Goal: Transaction & Acquisition: Book appointment/travel/reservation

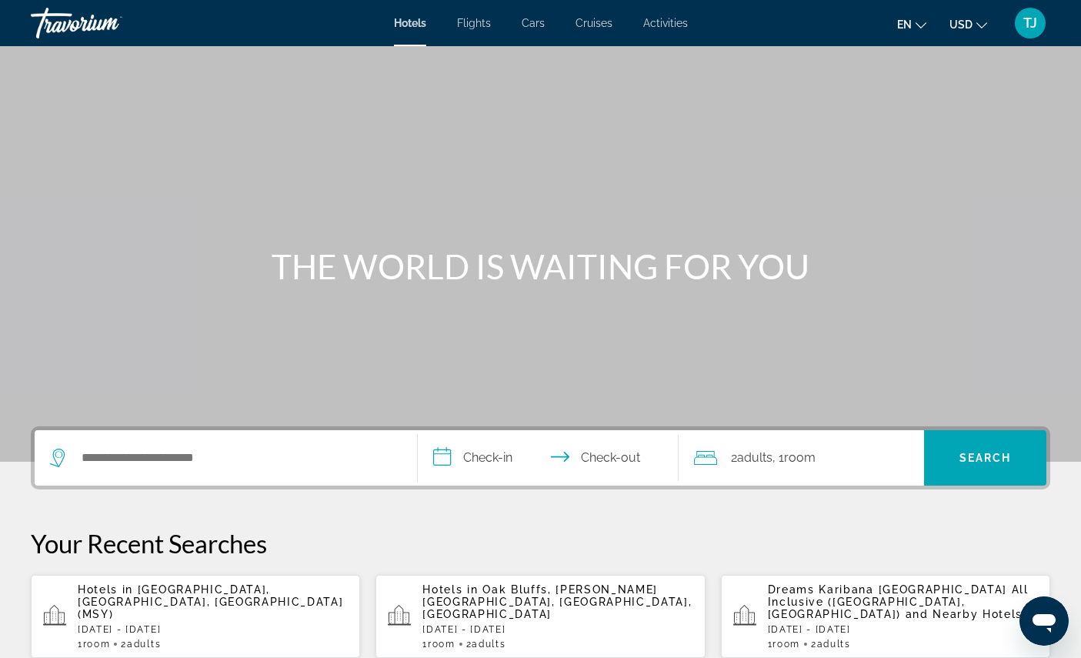
click at [688, 22] on span "Activities" at bounding box center [665, 23] width 45 height 12
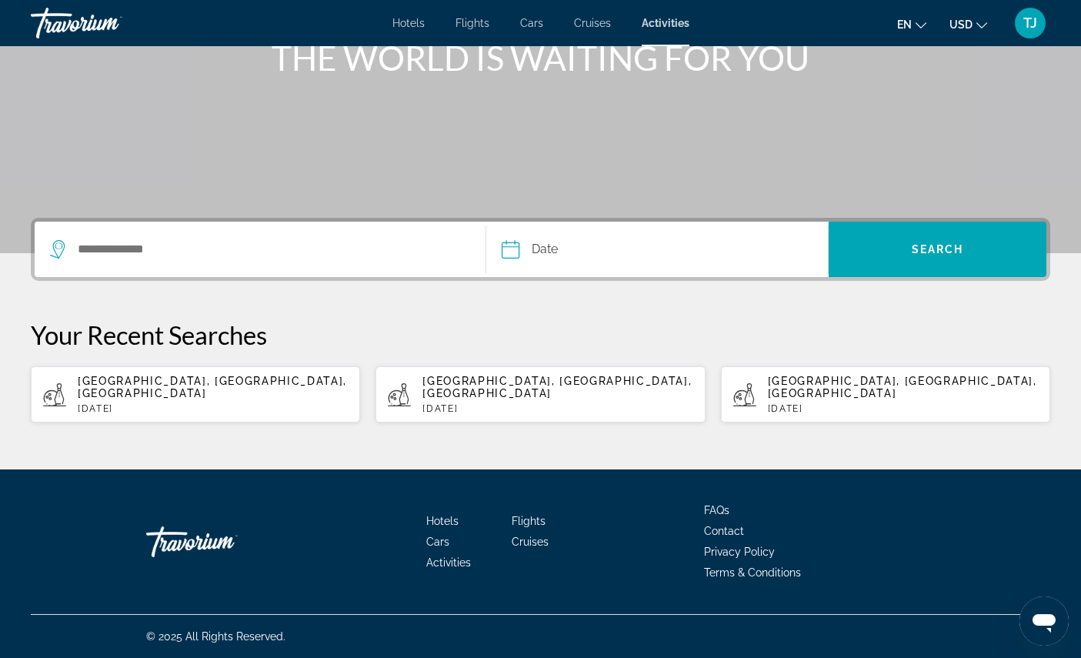
scroll to position [235, 0]
click at [296, 399] on span "[GEOGRAPHIC_DATA], [GEOGRAPHIC_DATA], [GEOGRAPHIC_DATA]" at bounding box center [212, 387] width 269 height 25
type input "**********"
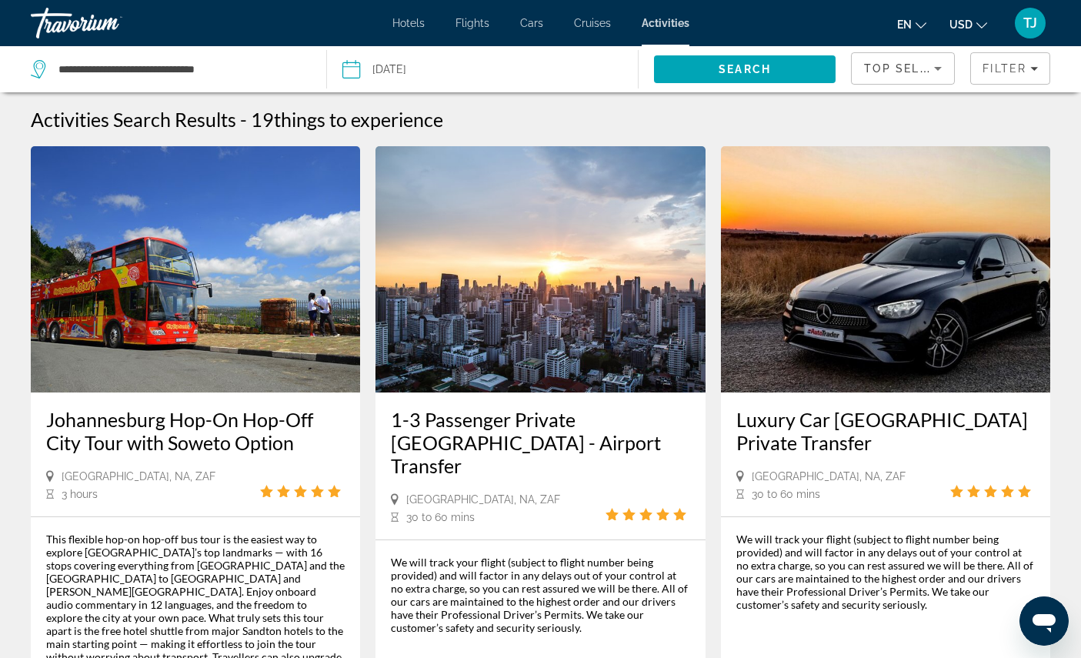
click at [501, 74] on button "Date Oct 5, 2025 Navigation placeholder Oct *** *** *** *** *** *** *** *** ***…" at bounding box center [489, 69] width 295 height 46
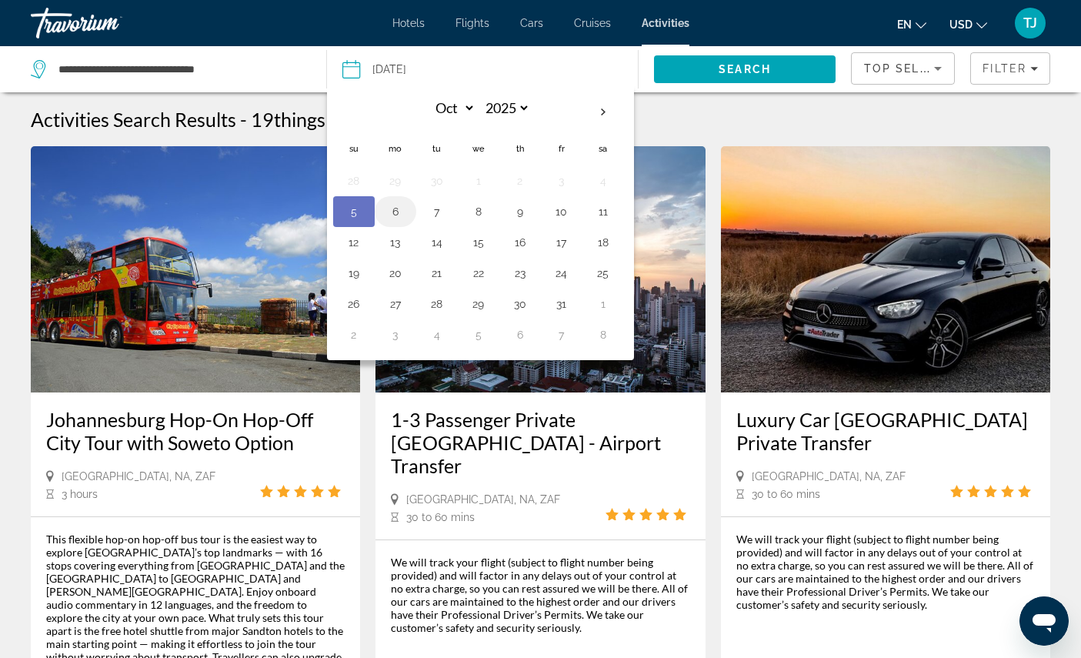
click at [396, 214] on button "6" at bounding box center [395, 212] width 25 height 22
type input "**********"
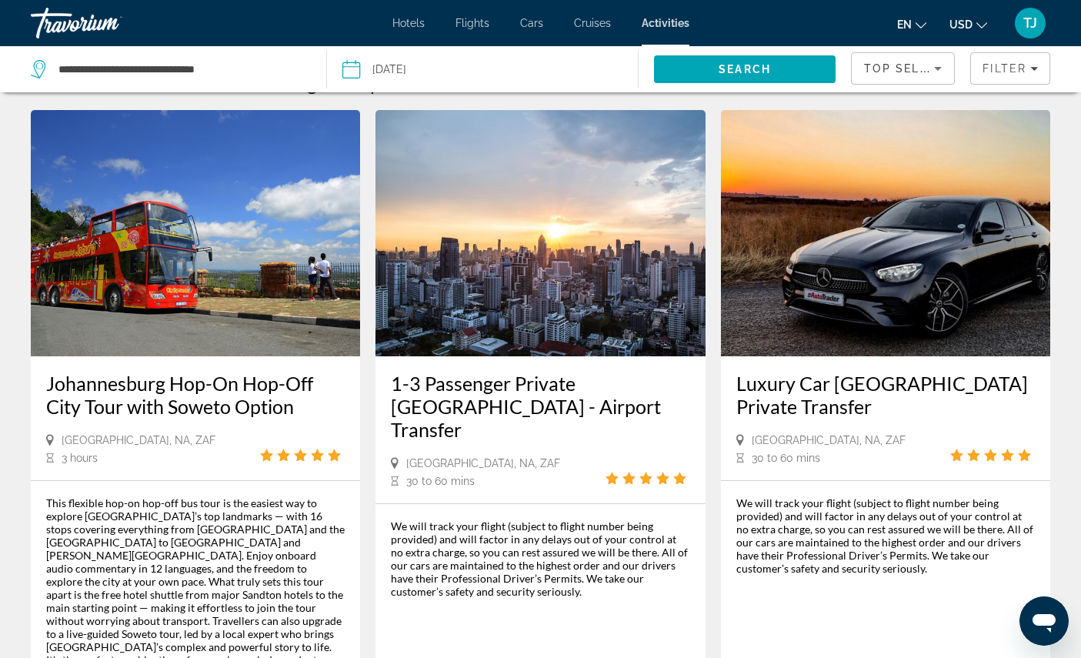
scroll to position [36, 0]
click at [1005, 82] on span "Filters" at bounding box center [1010, 68] width 78 height 37
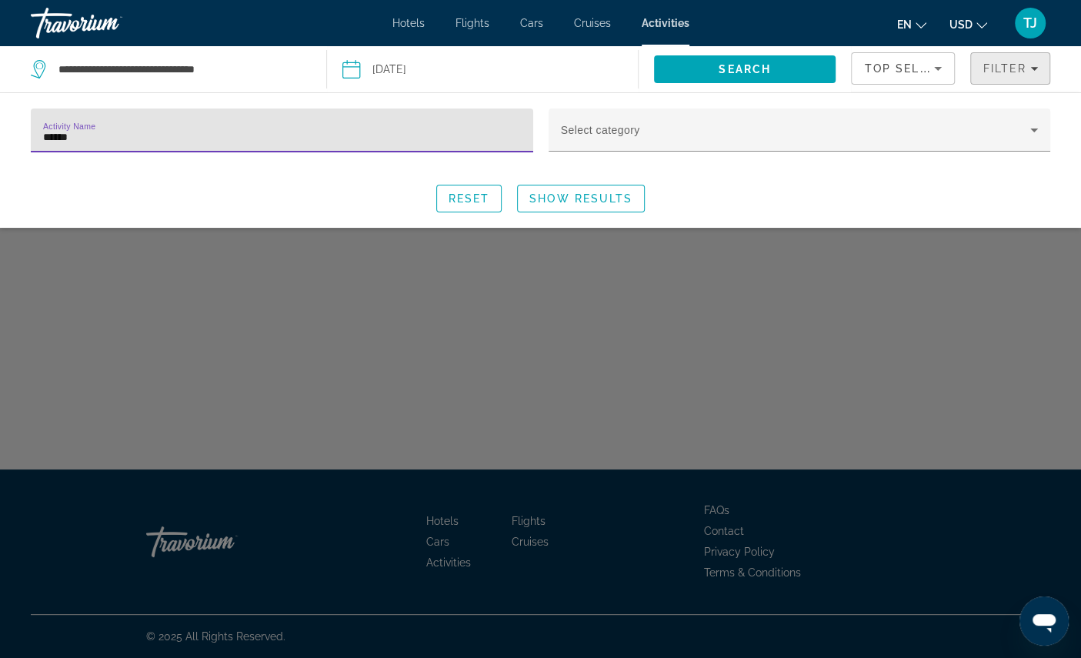
type input "*******"
click at [620, 205] on span "Show Results" at bounding box center [580, 198] width 103 height 12
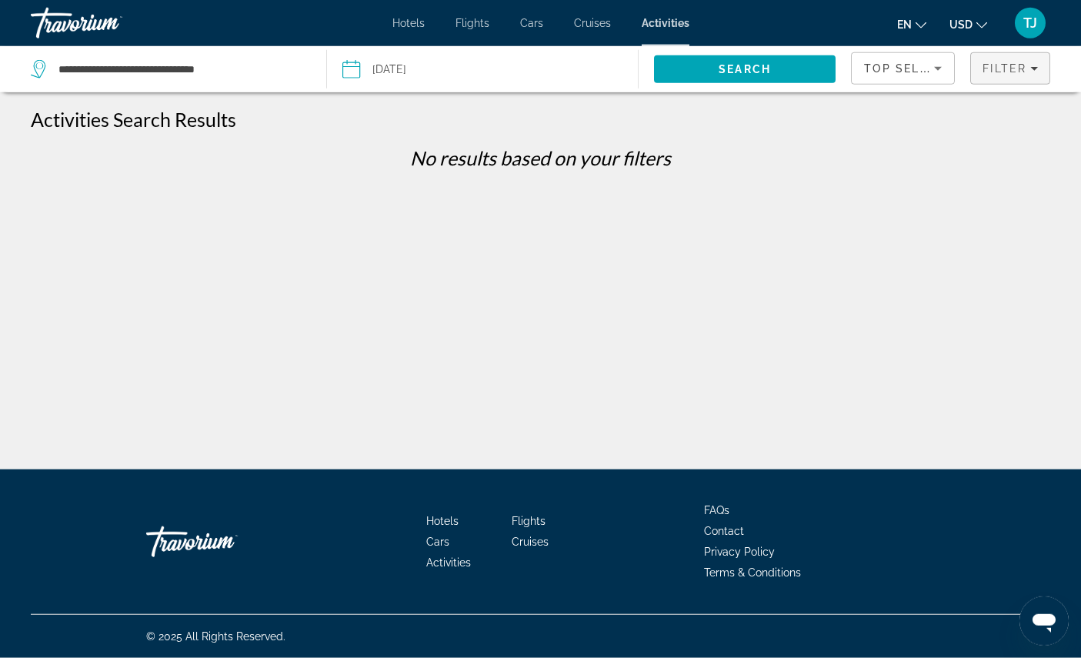
click at [1014, 72] on span "Filter" at bounding box center [1005, 68] width 44 height 12
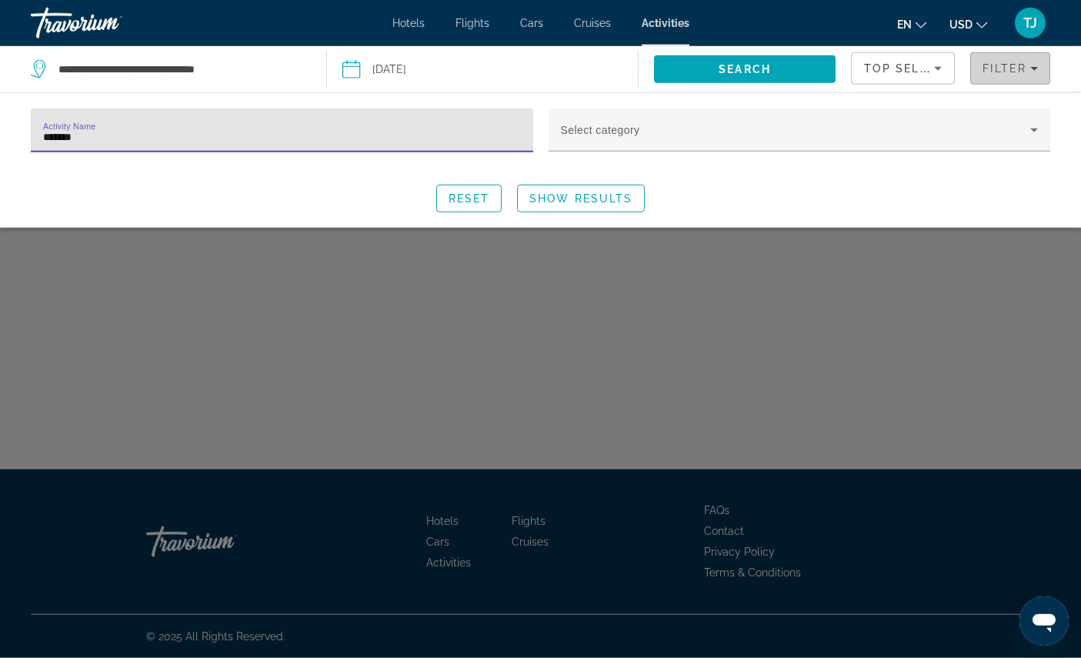
scroll to position [36, 0]
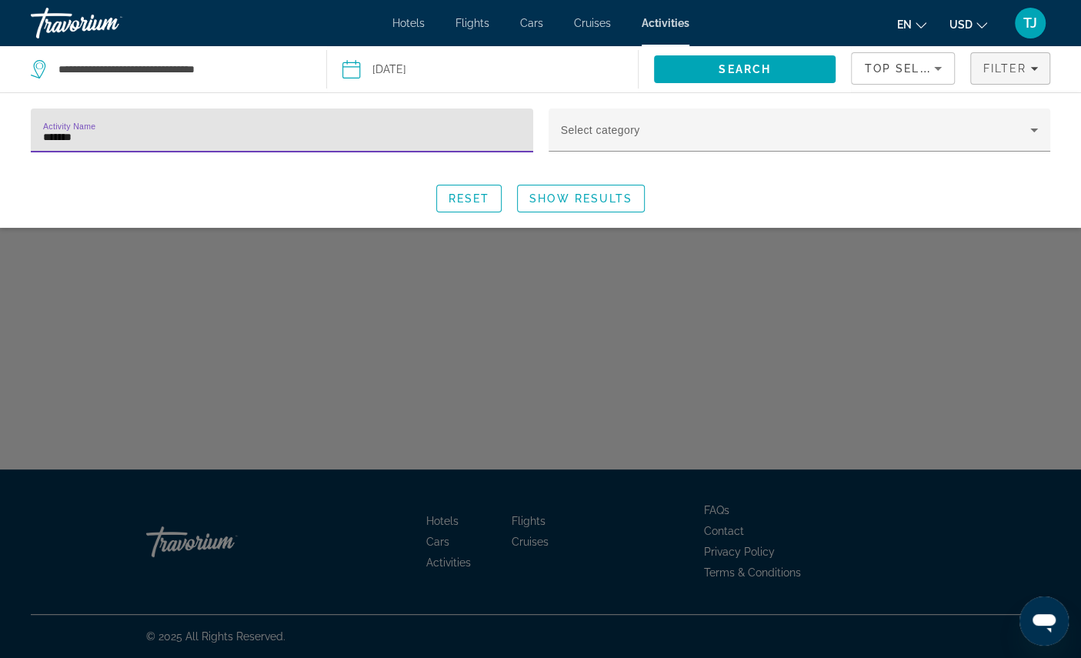
click at [487, 143] on input "*******" at bounding box center [282, 137] width 478 height 18
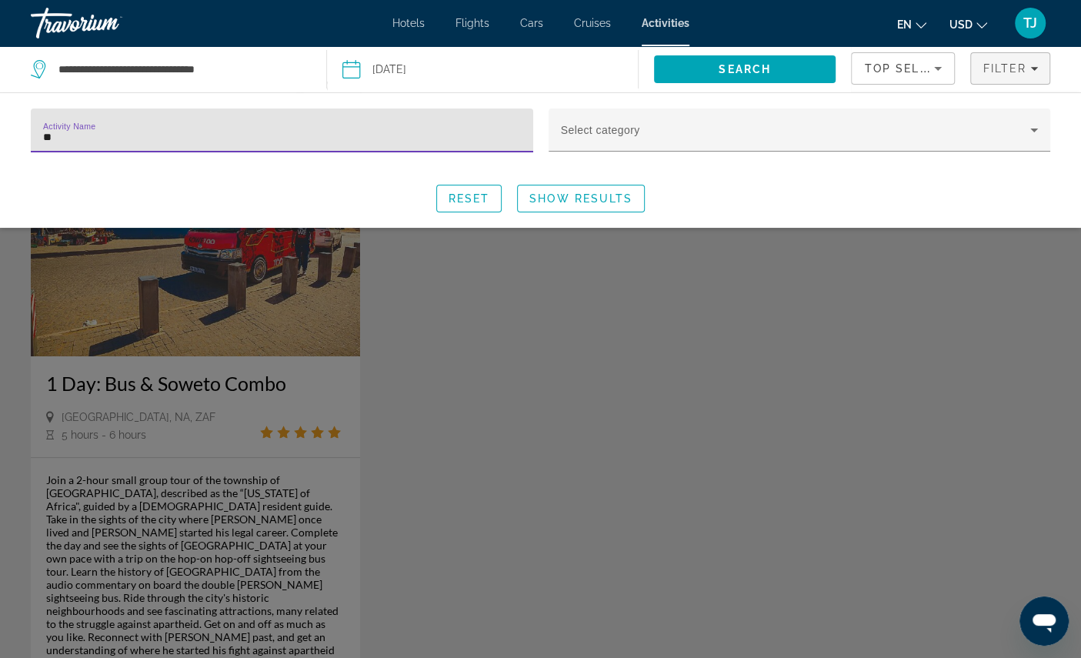
type input "*"
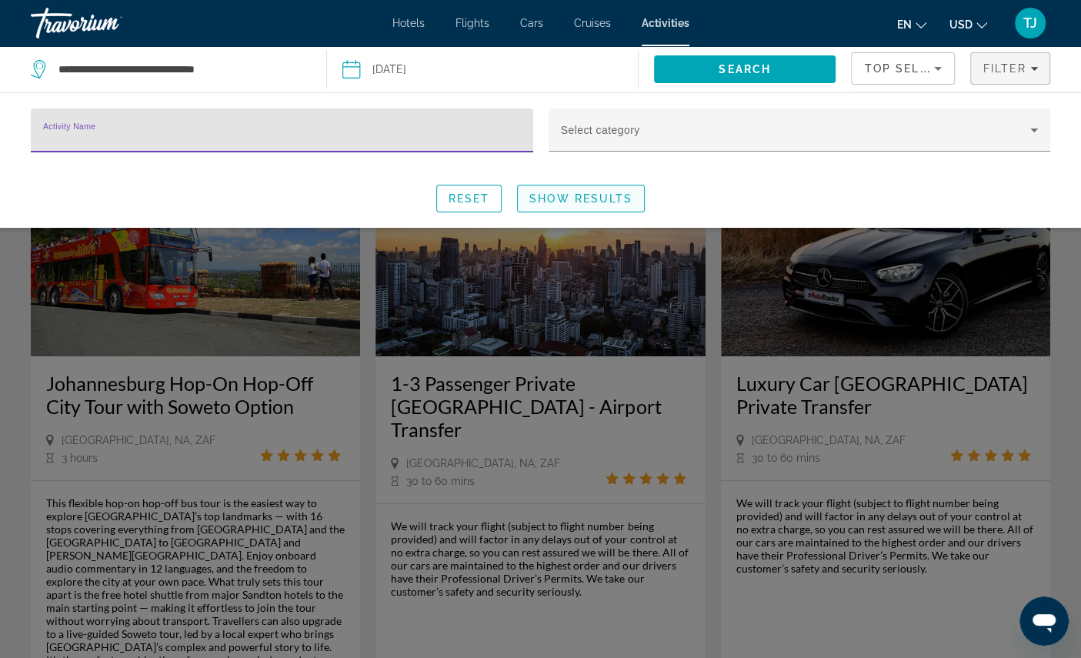
click at [603, 205] on span "Show Results" at bounding box center [580, 198] width 103 height 12
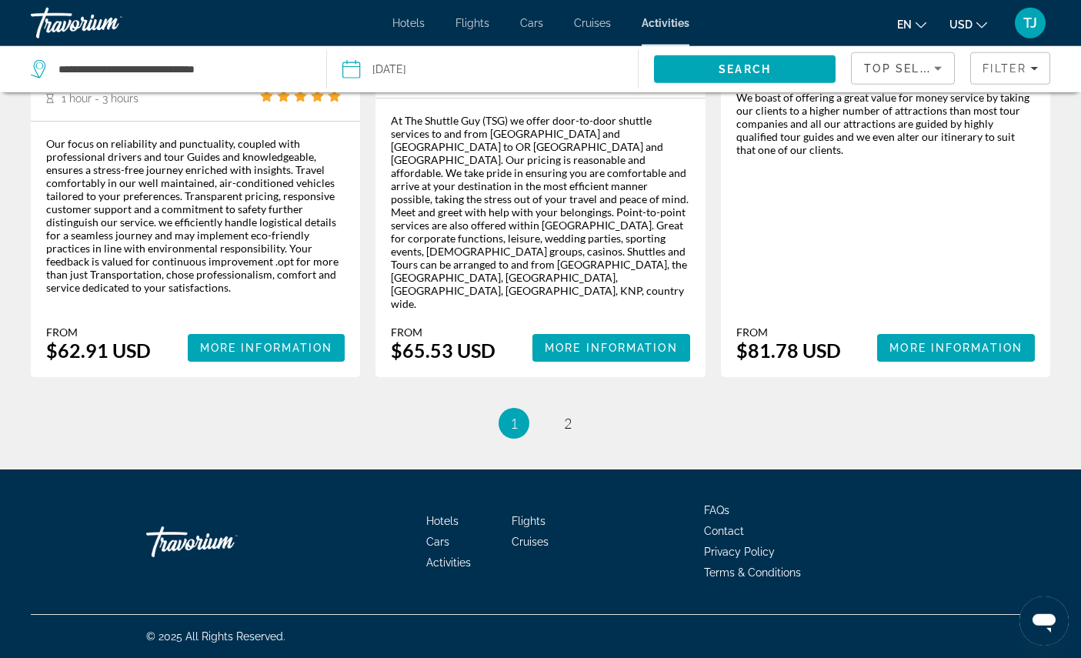
scroll to position [2636, 0]
click at [580, 437] on link "page 2" at bounding box center [567, 423] width 27 height 27
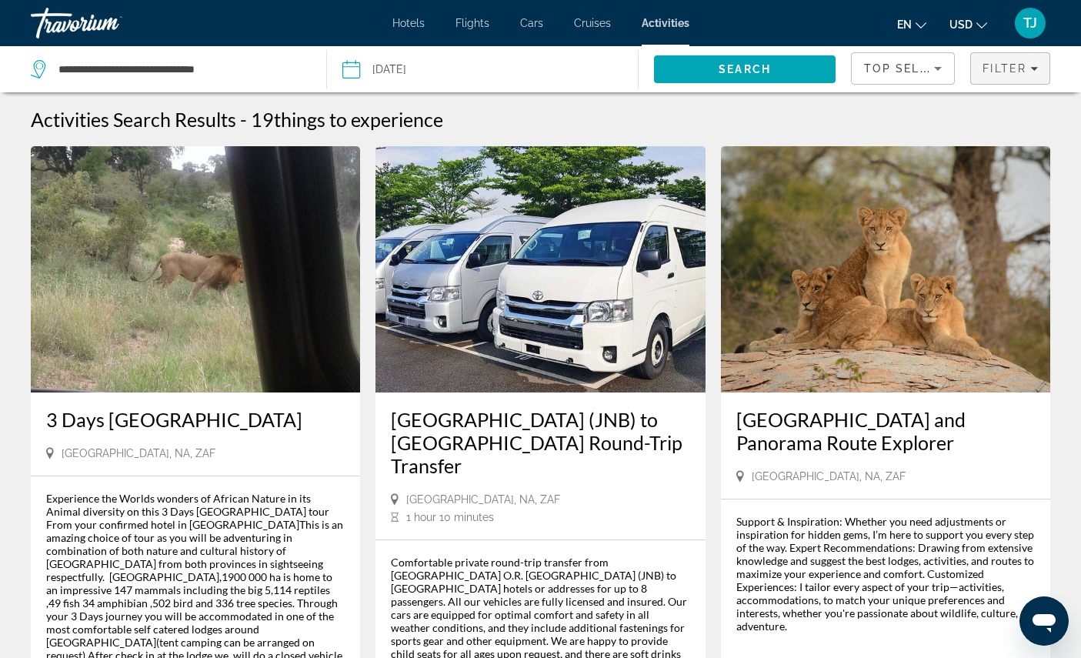
click at [997, 75] on span "Filter" at bounding box center [1005, 68] width 44 height 12
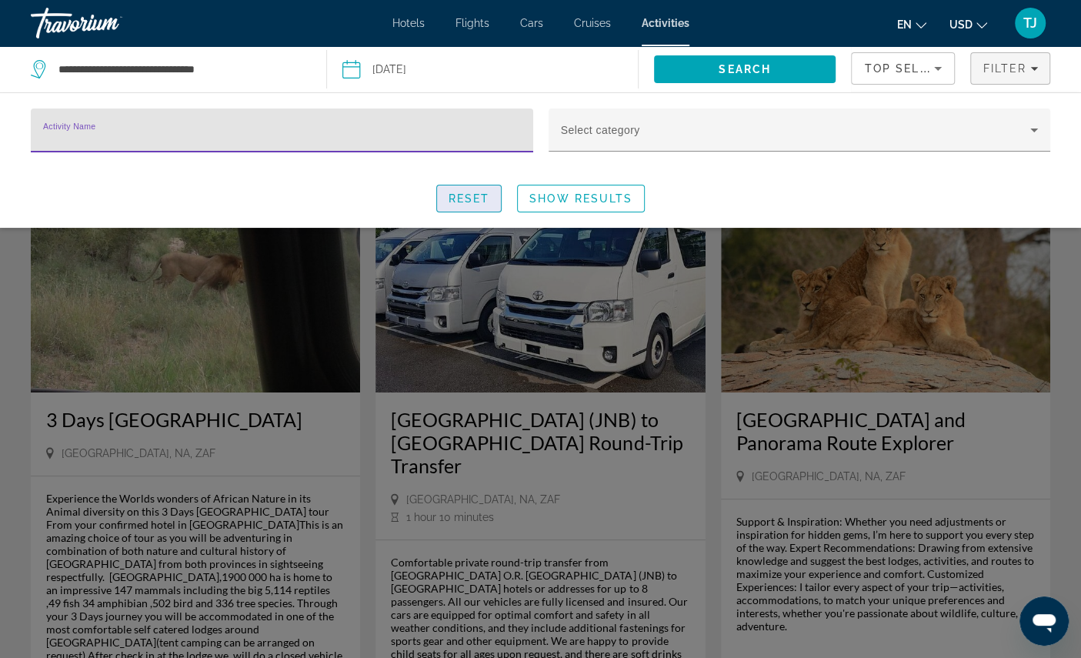
click at [476, 205] on span "Reset" at bounding box center [470, 198] width 42 height 12
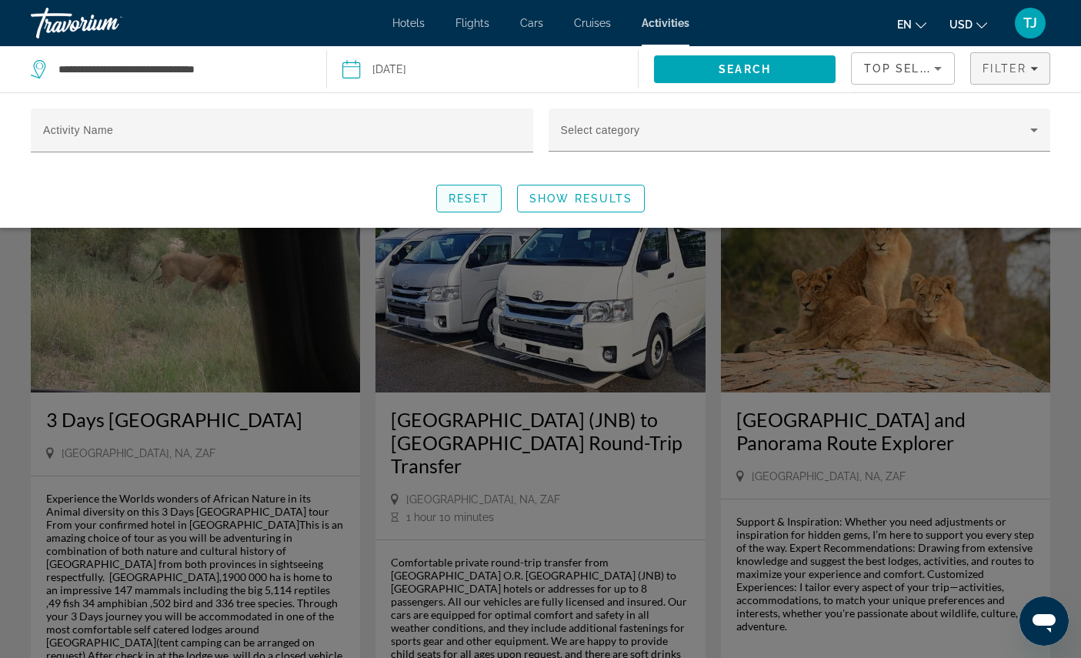
click at [783, 74] on span "Search" at bounding box center [745, 69] width 182 height 37
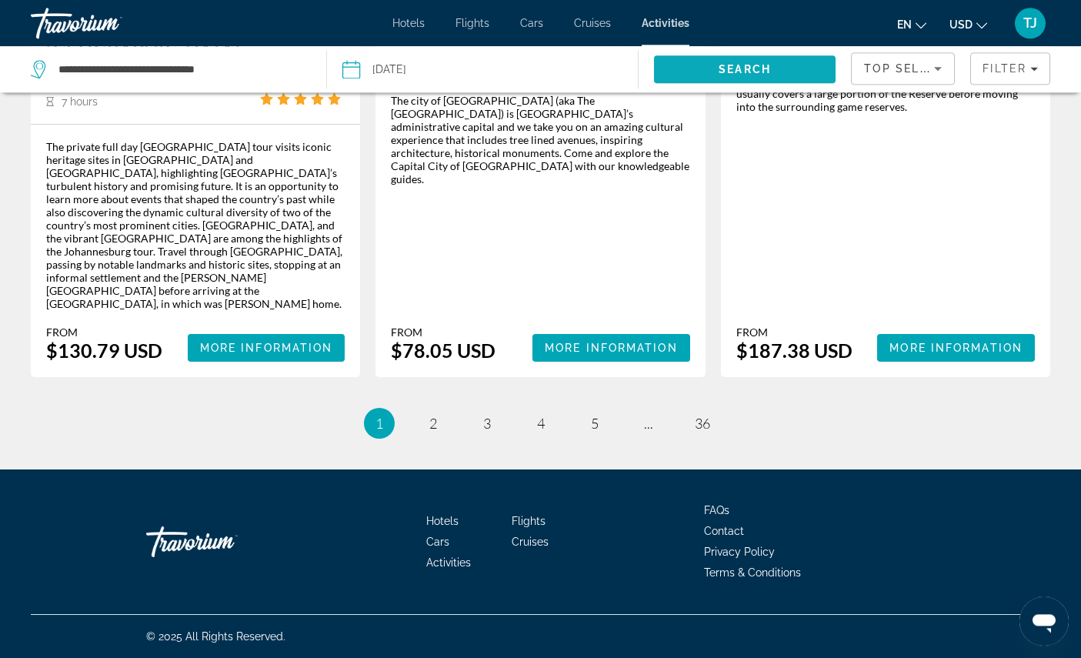
scroll to position [2647, 0]
click at [710, 432] on span "36" at bounding box center [702, 423] width 15 height 17
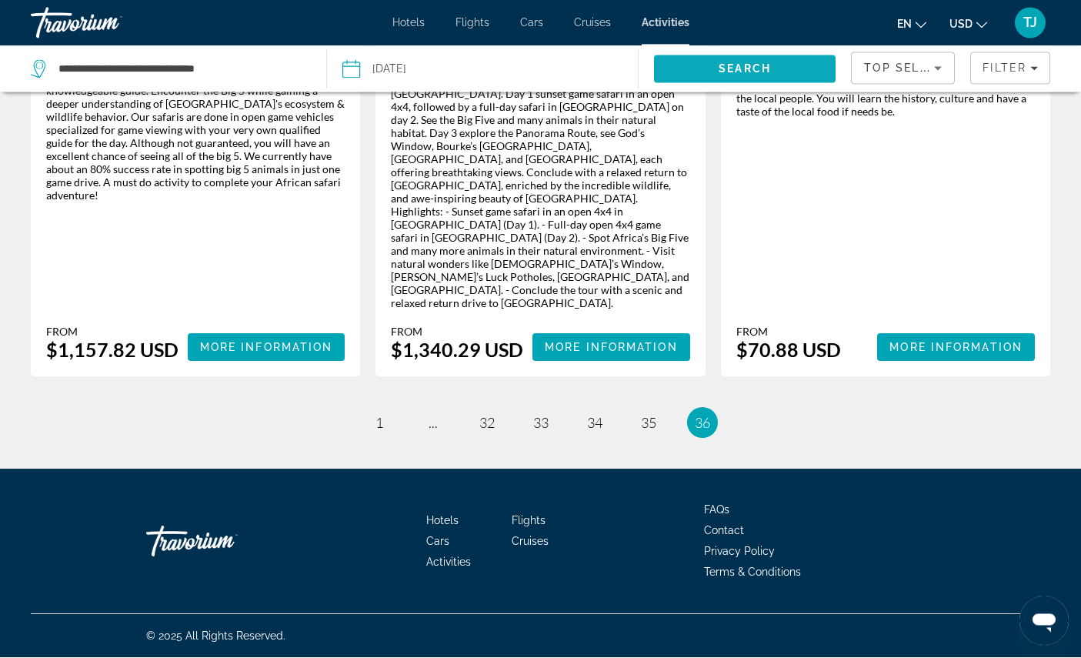
scroll to position [2014, 0]
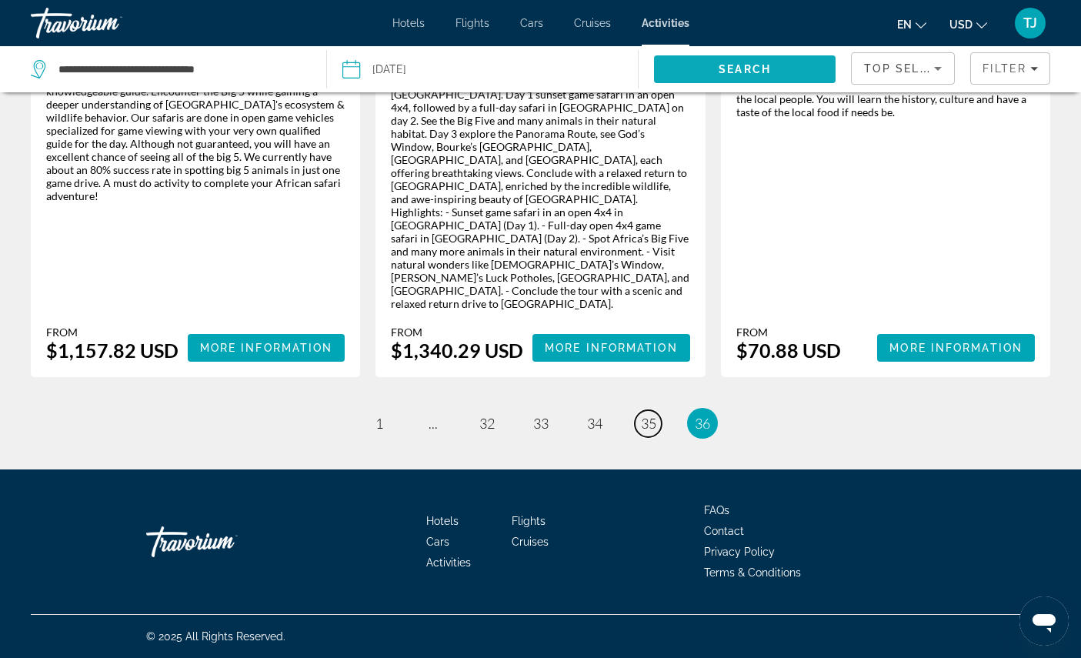
click at [655, 432] on span "35" at bounding box center [648, 423] width 15 height 17
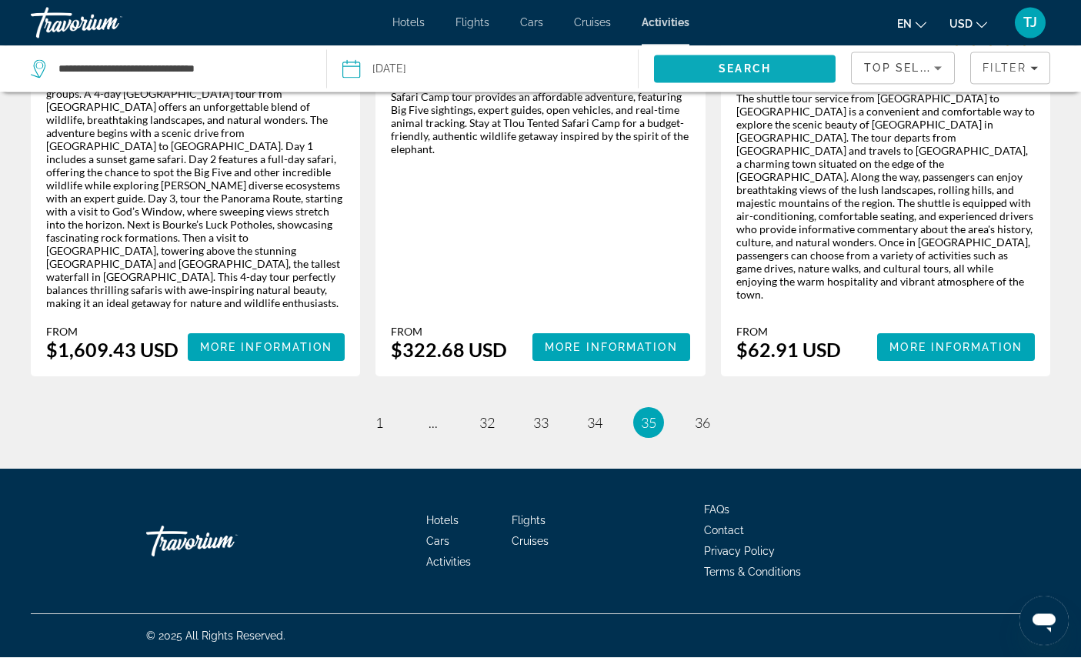
scroll to position [2882, 0]
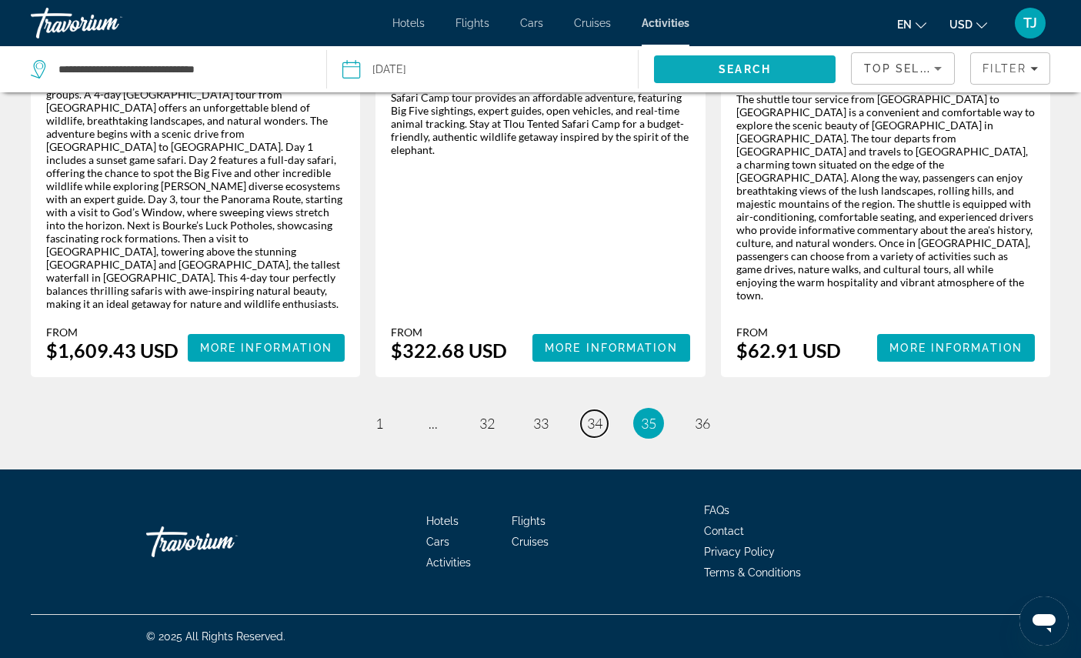
click at [601, 432] on span "34" at bounding box center [594, 423] width 15 height 17
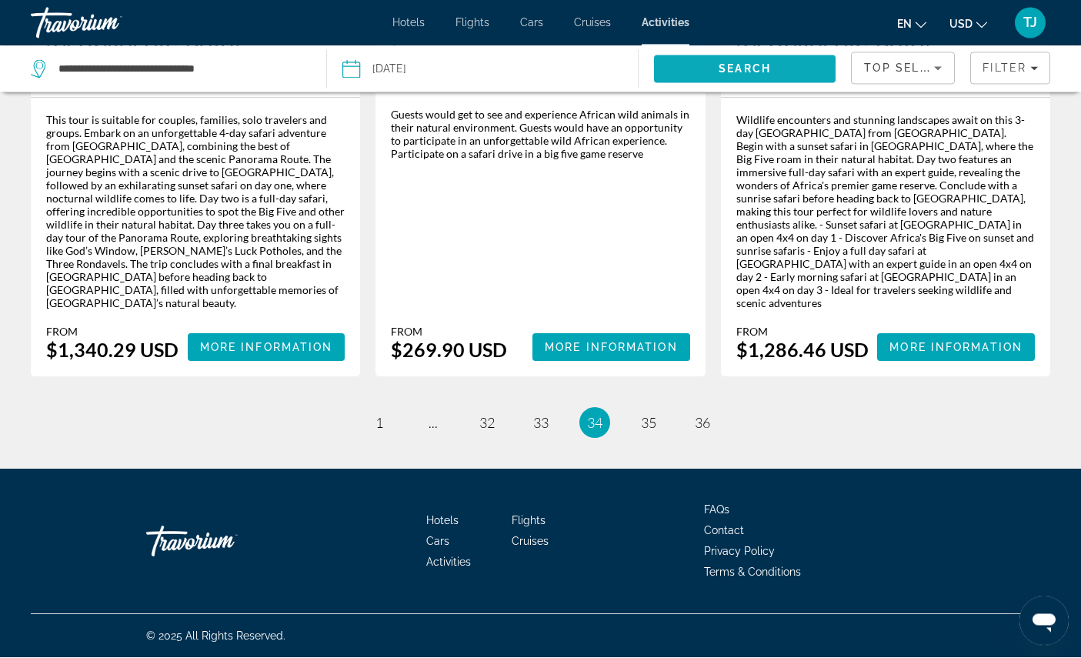
scroll to position [2820, 0]
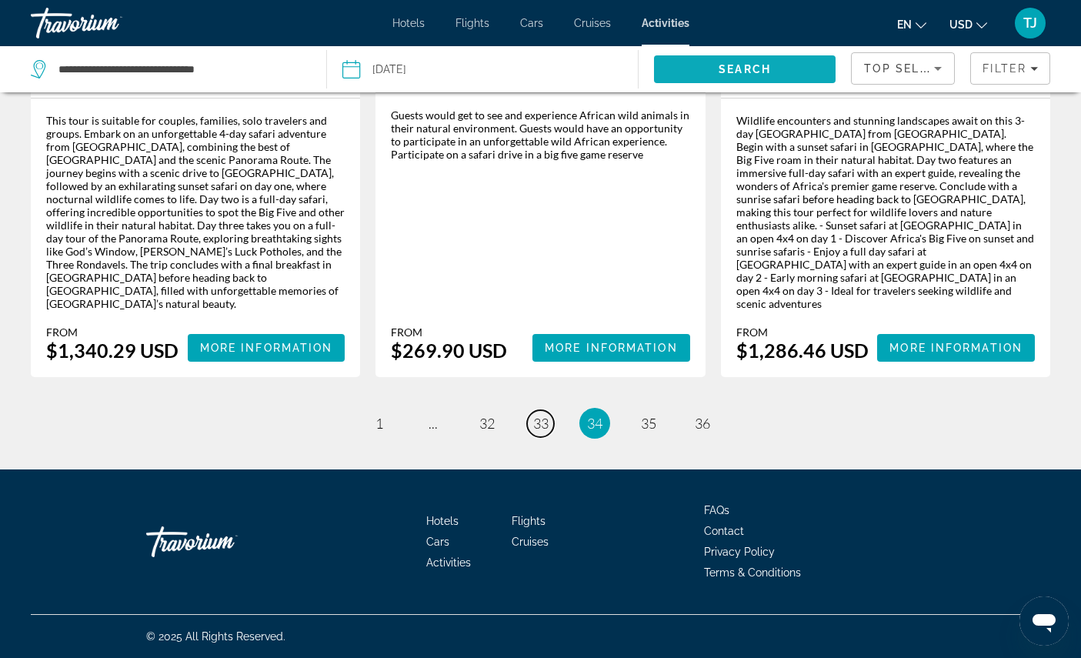
click at [539, 432] on span "33" at bounding box center [540, 423] width 15 height 17
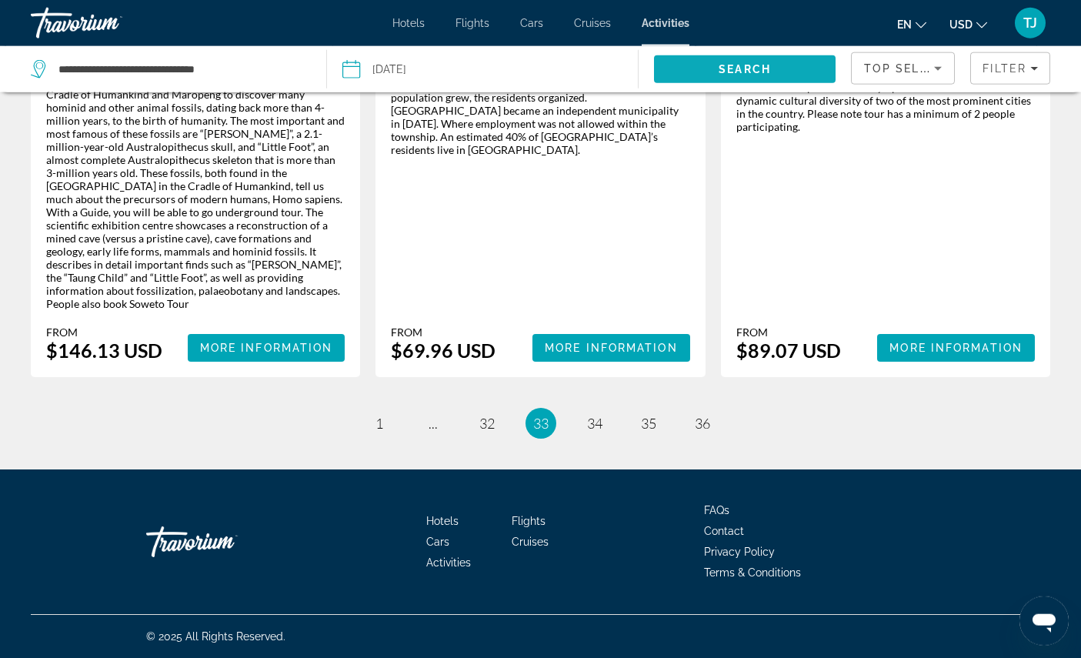
scroll to position [2769, 0]
click at [486, 432] on span "32" at bounding box center [486, 423] width 15 height 17
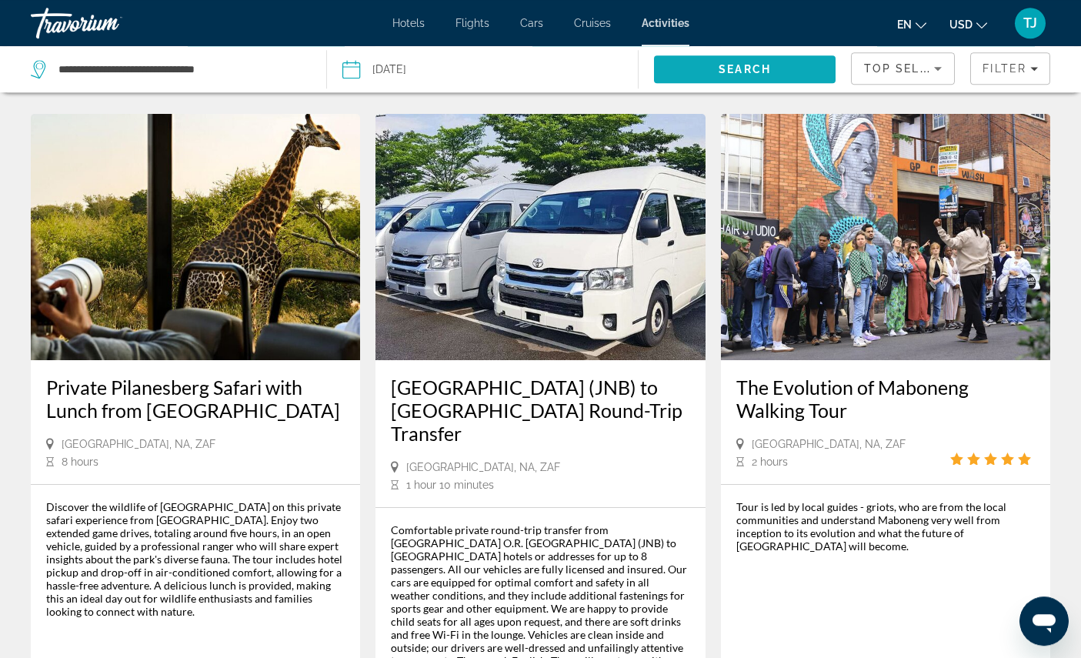
scroll to position [806, 0]
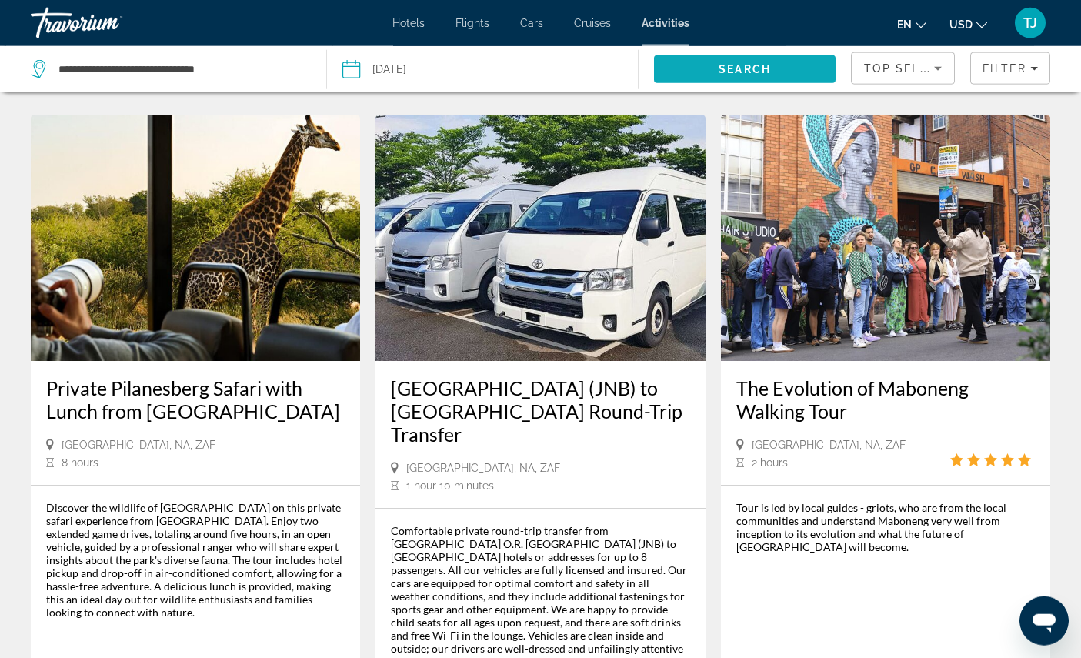
click at [953, 344] on img "Main content" at bounding box center [885, 238] width 329 height 246
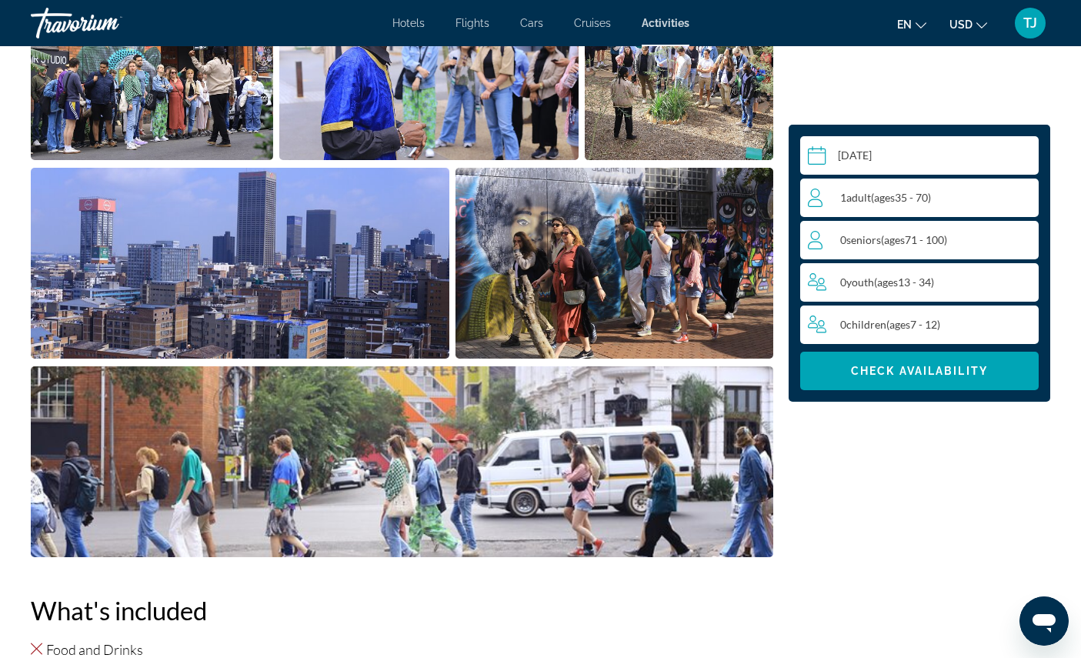
scroll to position [702, 0]
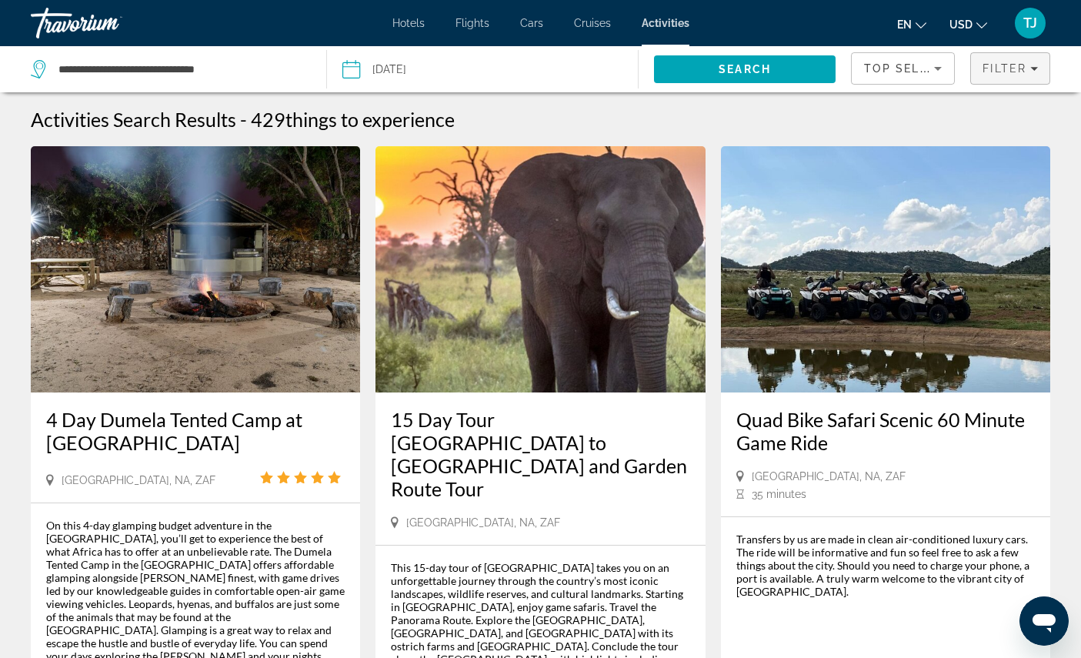
click at [1004, 75] on span "Filter" at bounding box center [1005, 68] width 44 height 12
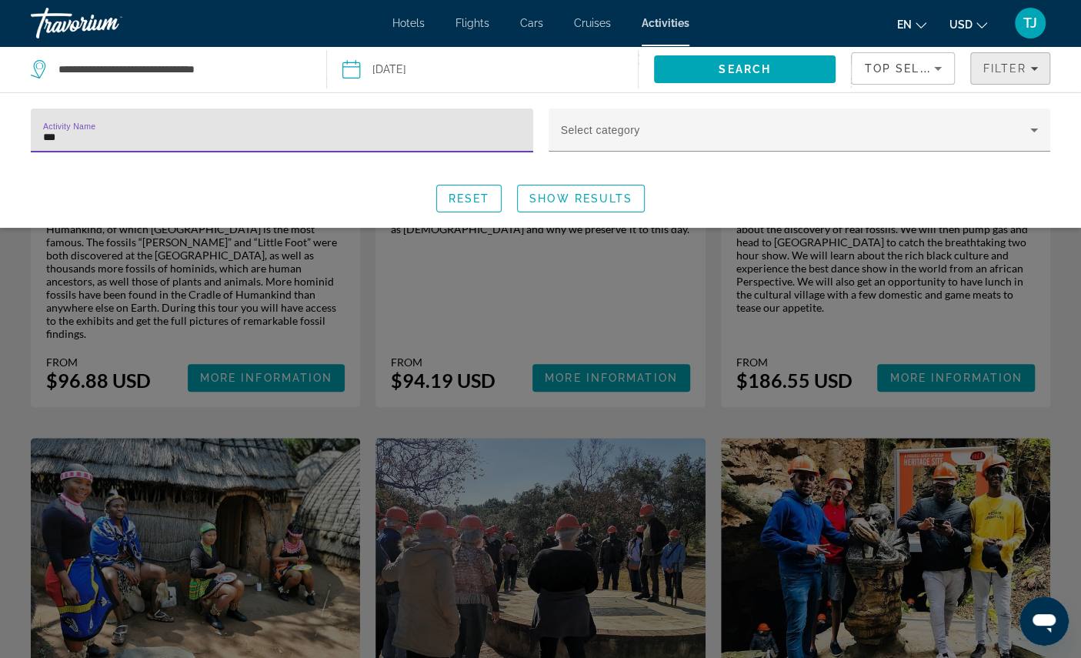
scroll to position [357, 0]
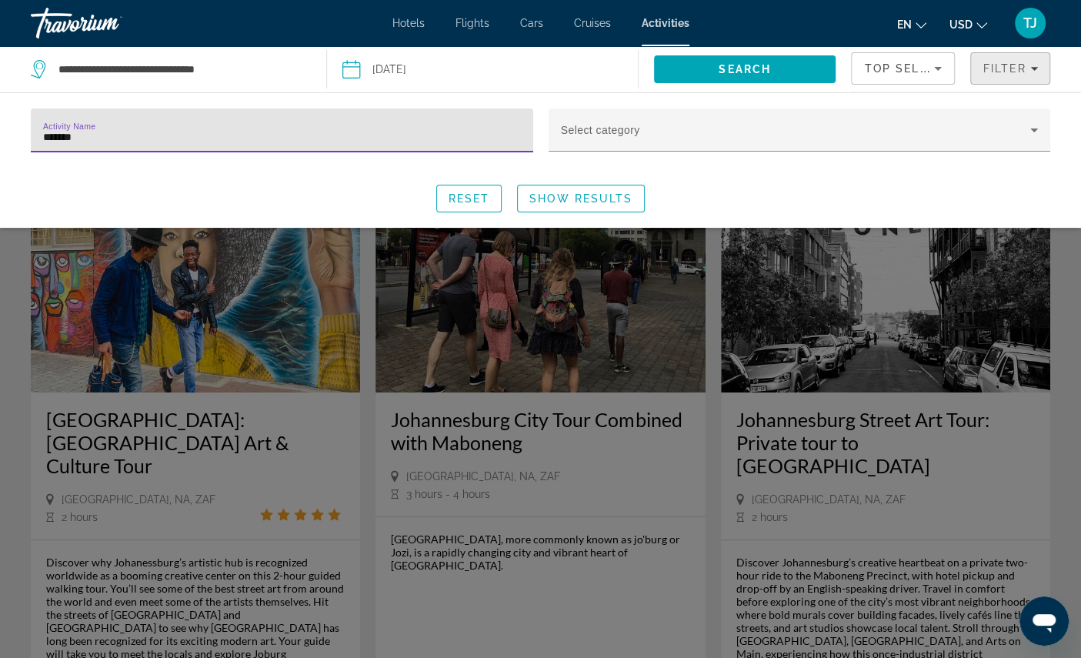
type input "********"
click at [597, 205] on span "Show Results" at bounding box center [580, 198] width 103 height 12
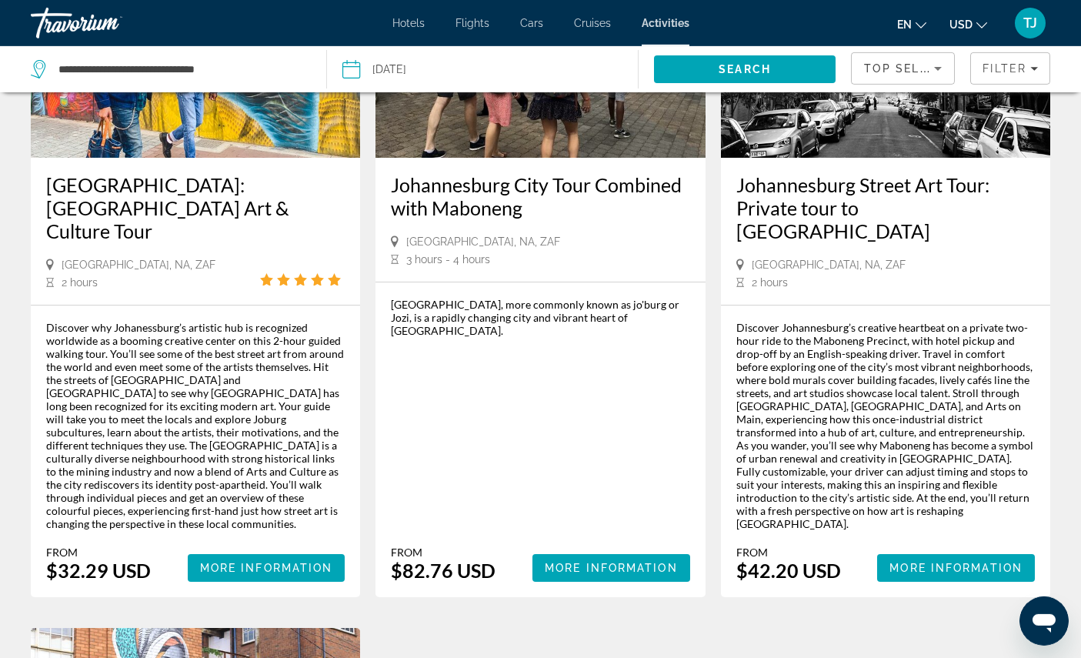
scroll to position [235, 0]
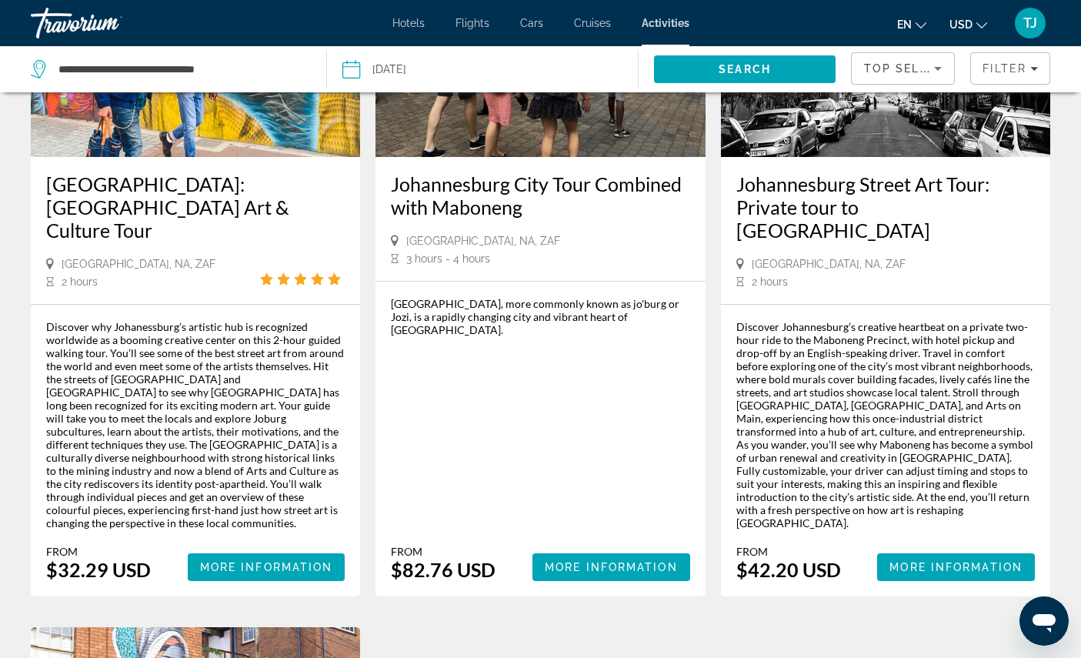
click at [293, 573] on span "More Information" at bounding box center [266, 567] width 133 height 12
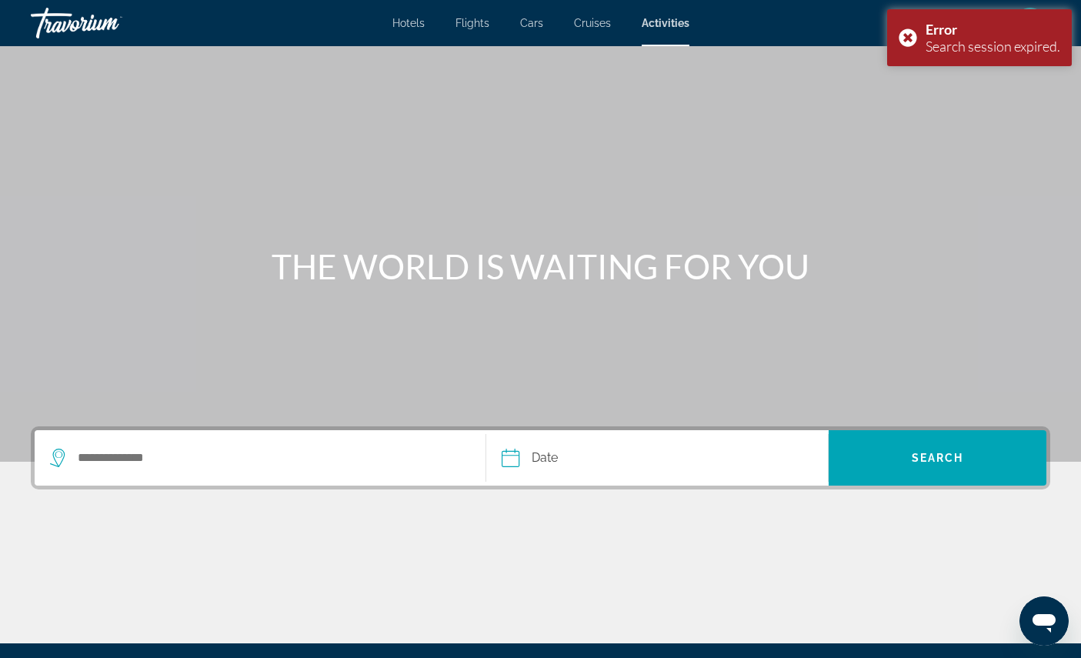
click at [913, 38] on div "Error Search session expired." at bounding box center [979, 37] width 185 height 57
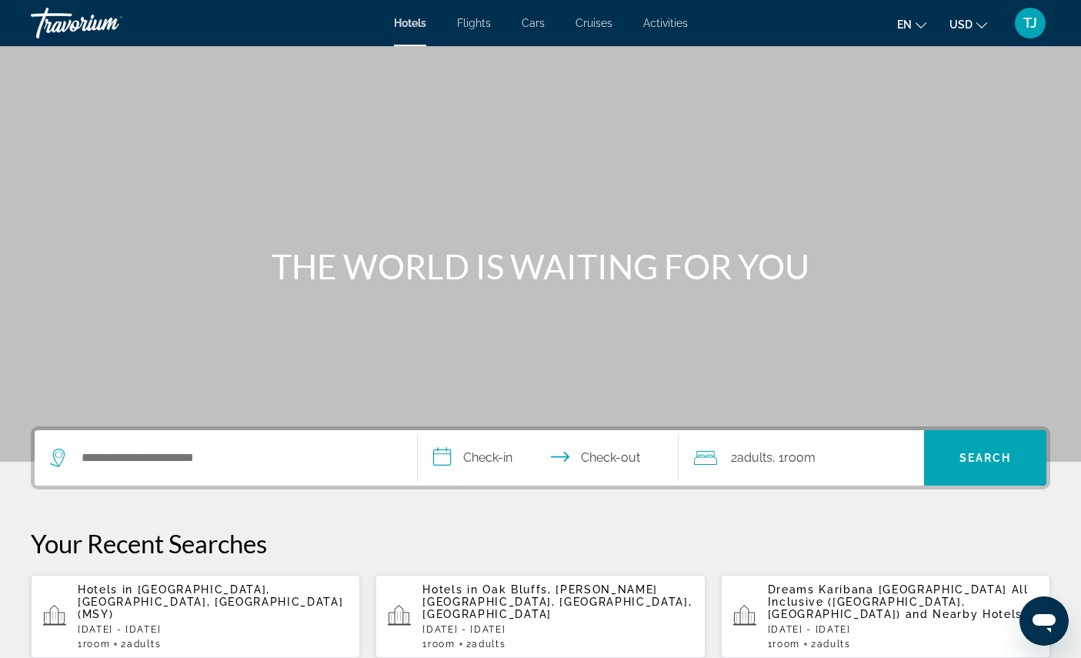
click at [679, 28] on span "Activities" at bounding box center [665, 23] width 45 height 12
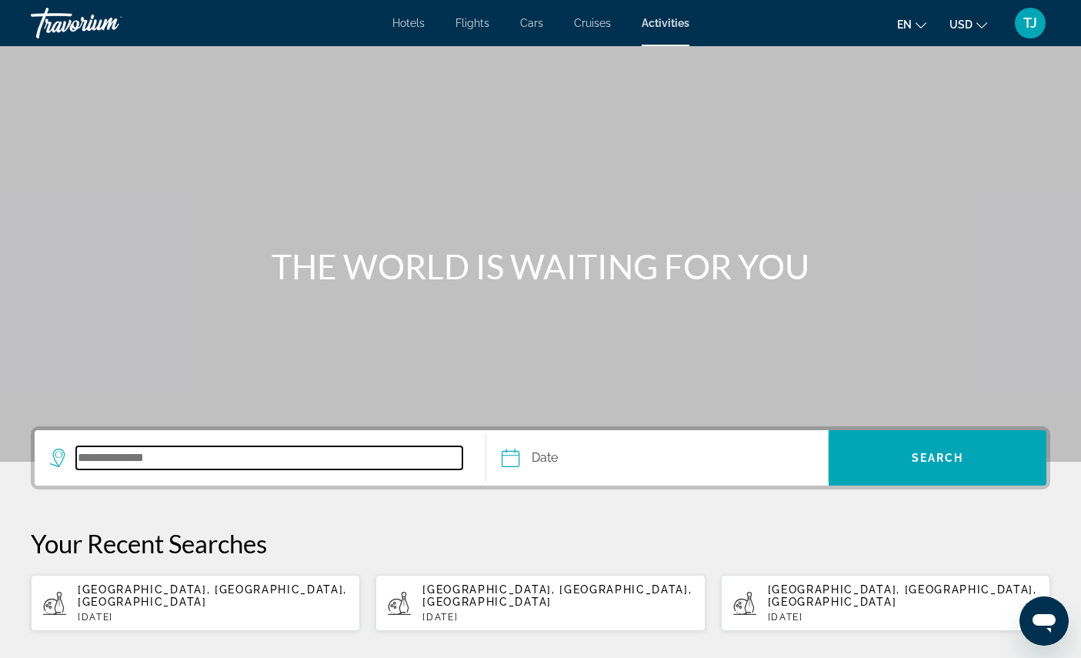
click at [322, 469] on input "Search destination" at bounding box center [269, 457] width 386 height 23
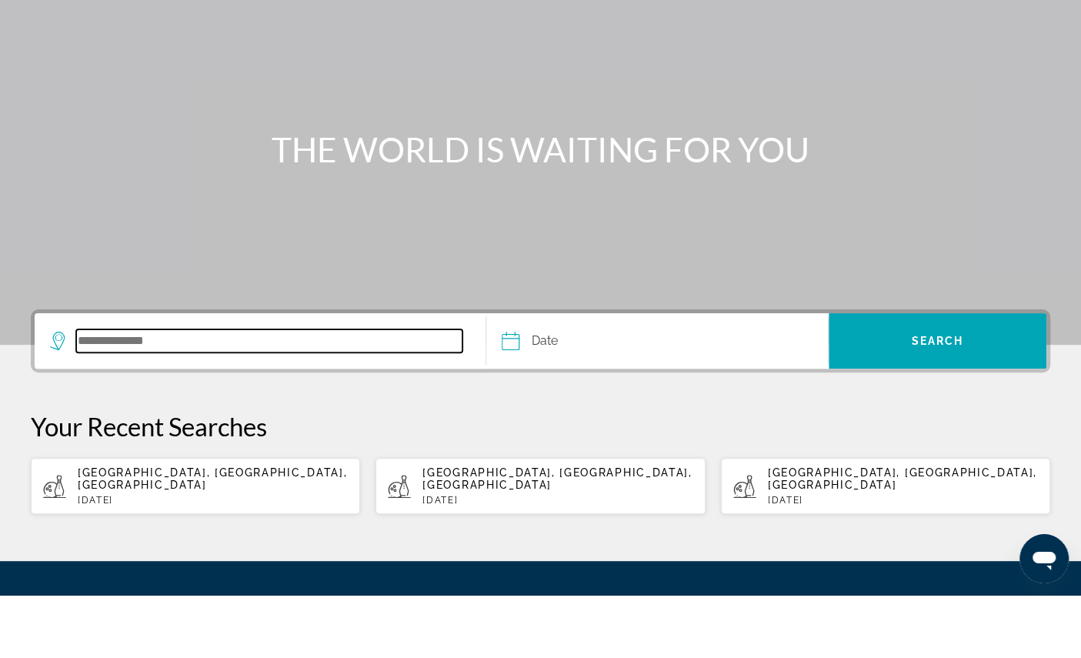
scroll to position [218, 0]
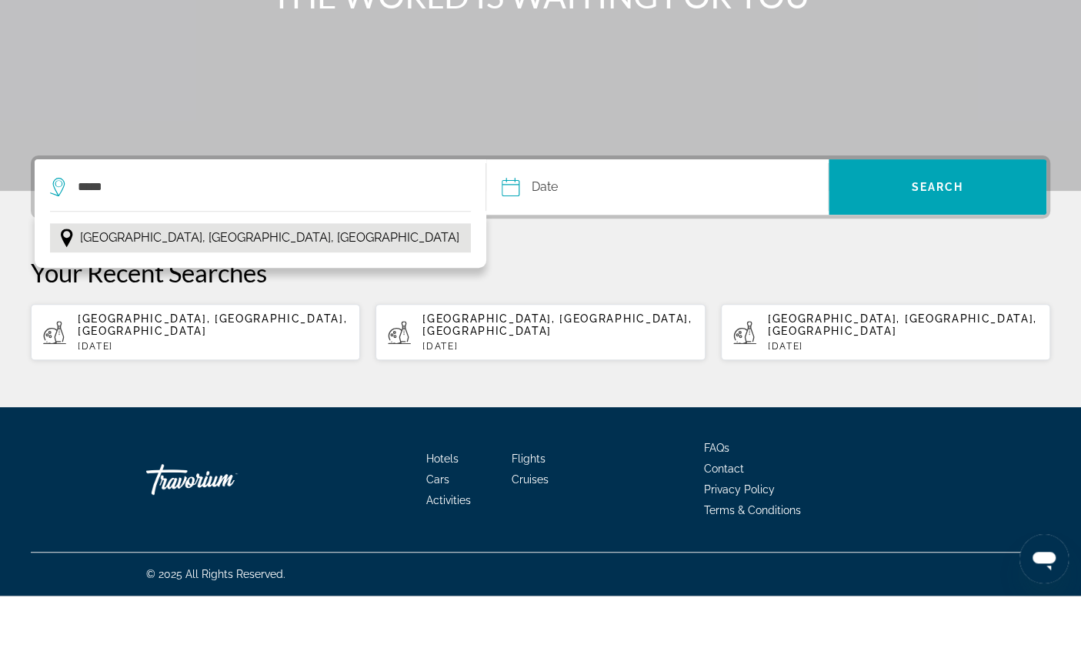
click at [288, 289] on span "[GEOGRAPHIC_DATA], [GEOGRAPHIC_DATA], [GEOGRAPHIC_DATA]" at bounding box center [269, 300] width 379 height 22
type input "**********"
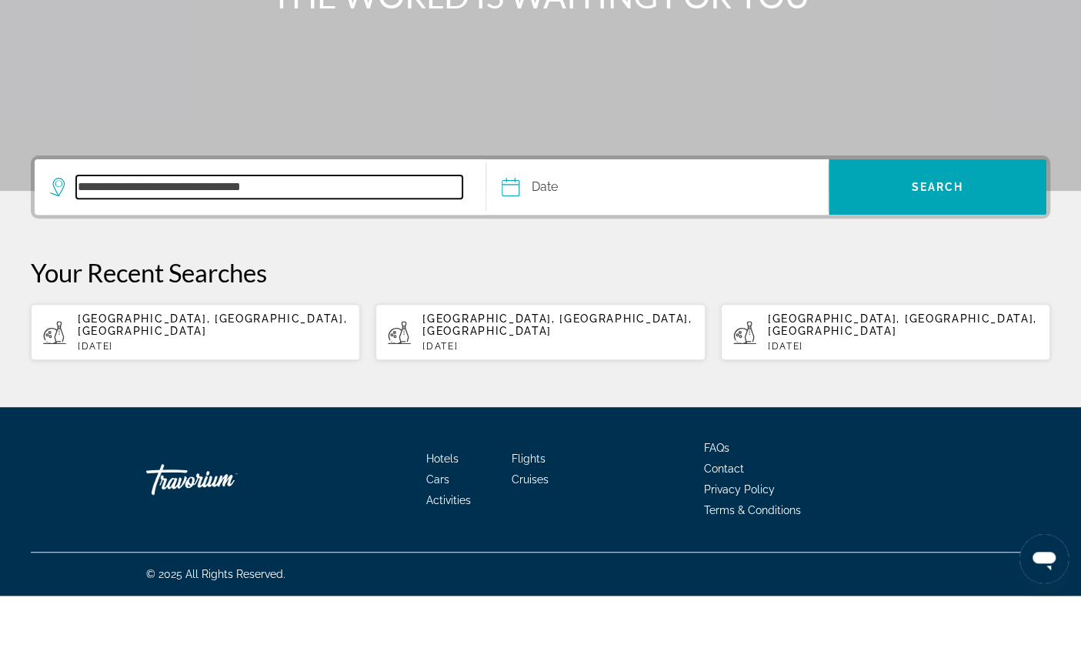
scroll to position [279, 0]
click at [690, 222] on button "Date Navigation placeholder Oct *** *** *** *** *** *** *** *** *** *** *** ***…" at bounding box center [665, 249] width 326 height 55
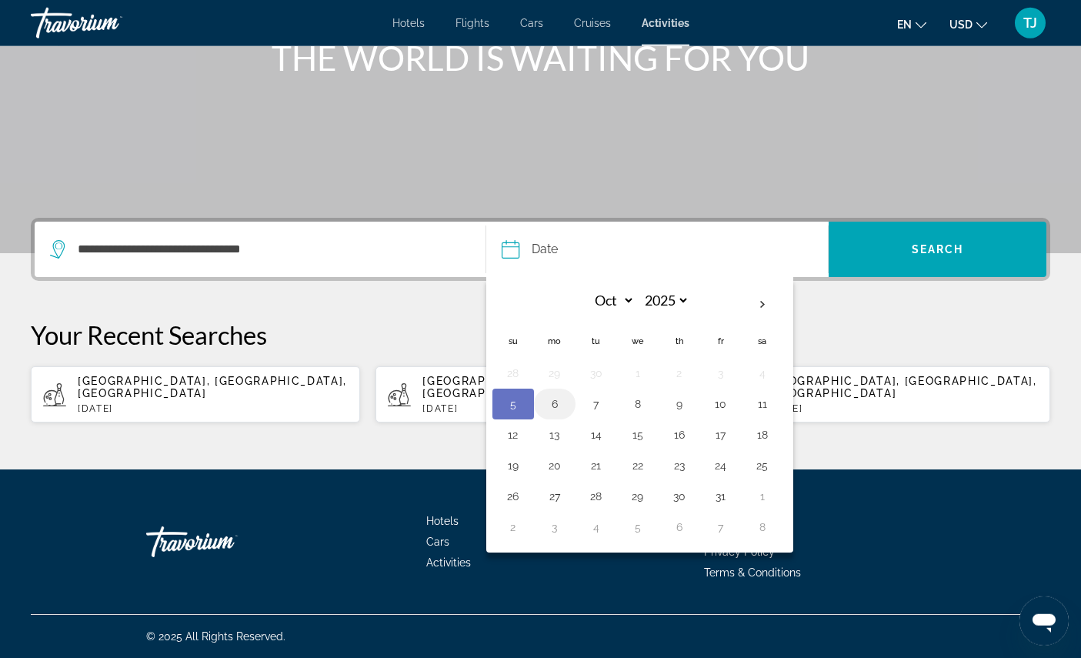
click at [558, 393] on button "6" at bounding box center [555, 404] width 25 height 22
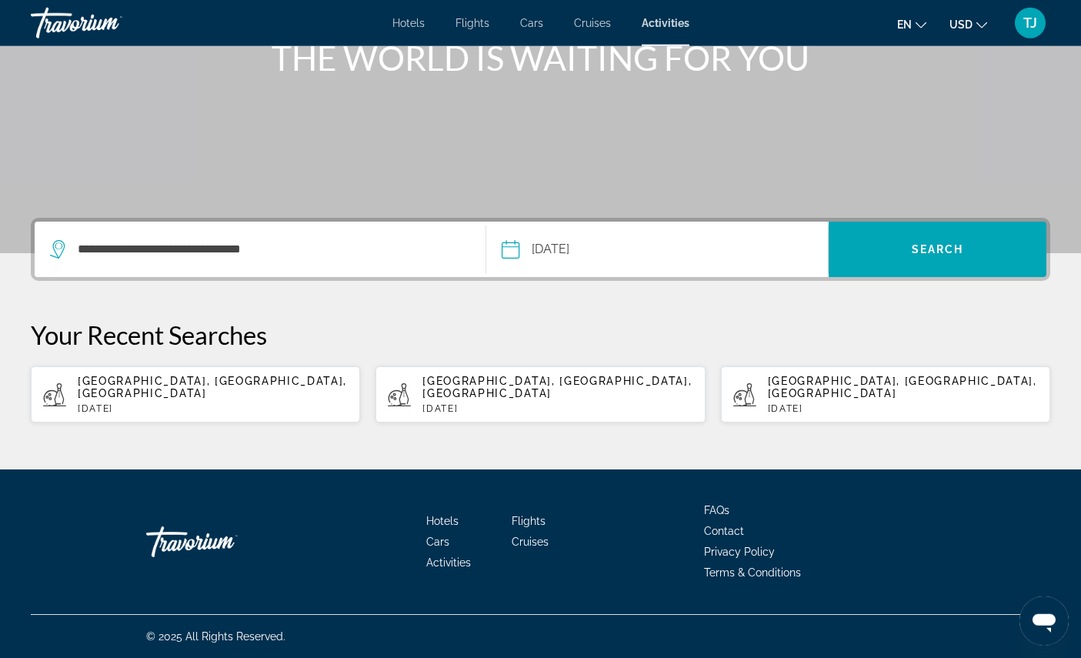
click at [702, 226] on button "**********" at bounding box center [665, 249] width 326 height 55
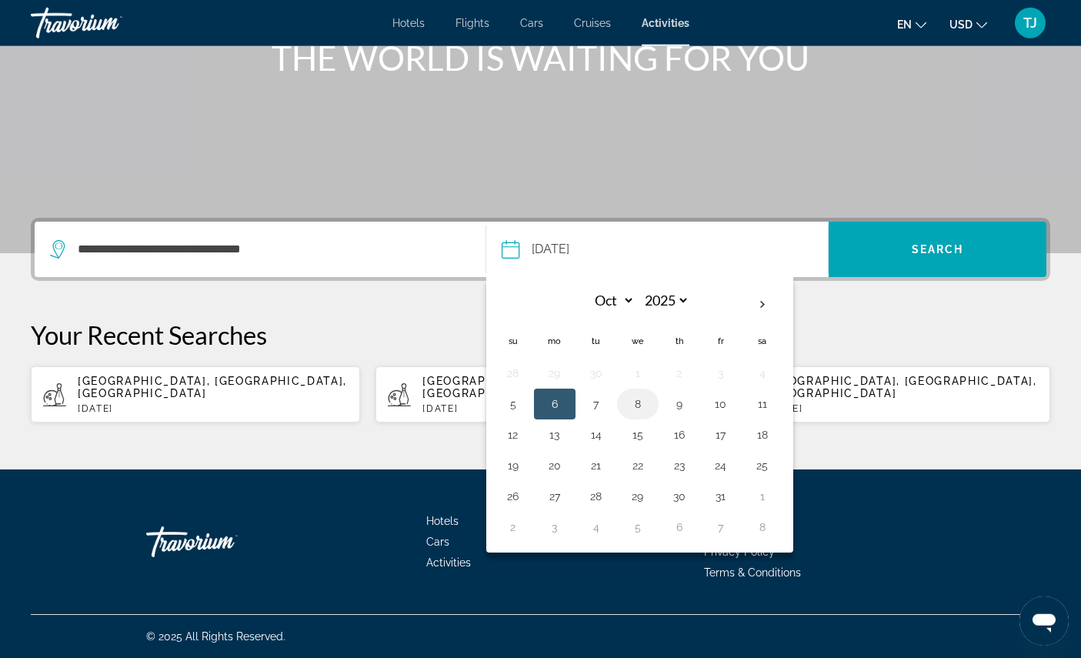
click at [643, 393] on button "8" at bounding box center [638, 404] width 25 height 22
type input "**********"
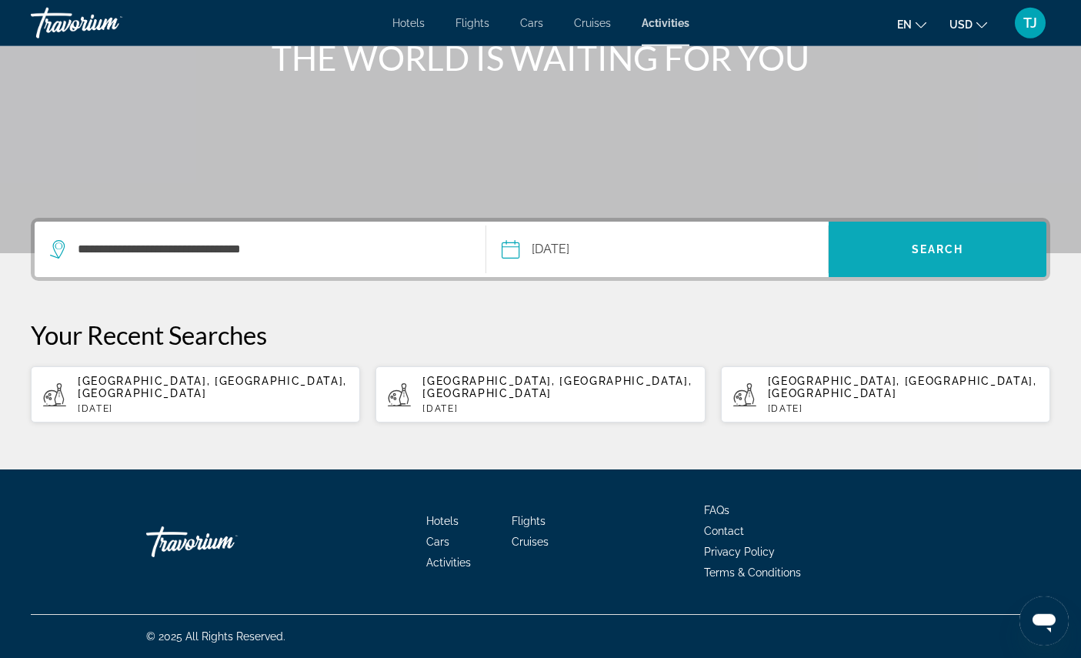
click at [943, 243] on span "Search" at bounding box center [938, 249] width 52 height 12
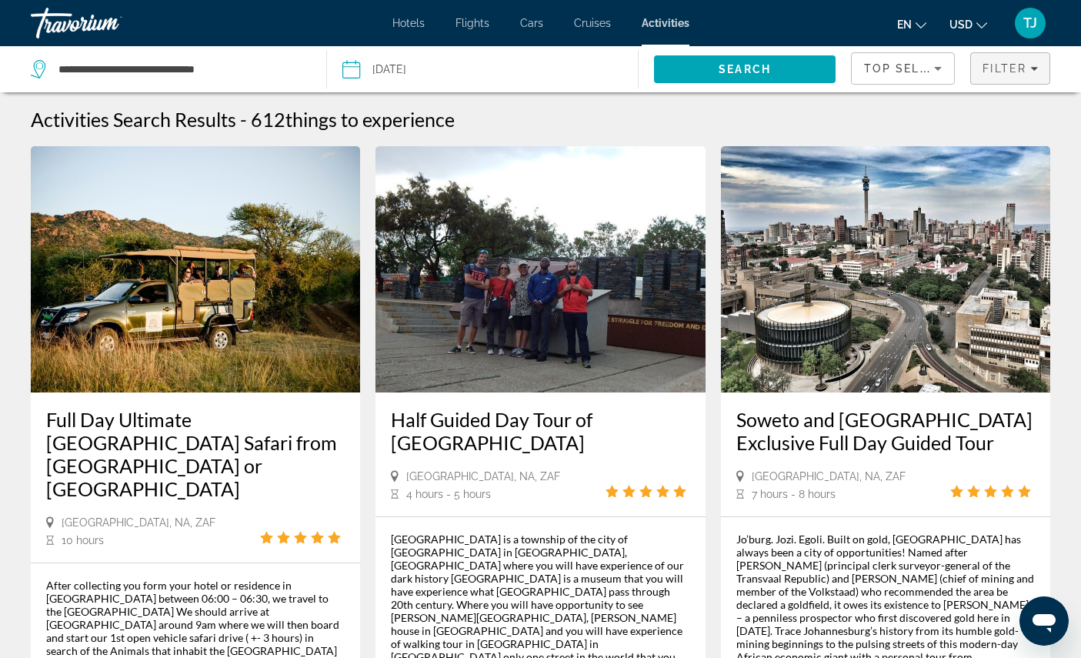
click at [1019, 72] on span "Filter" at bounding box center [1005, 68] width 44 height 12
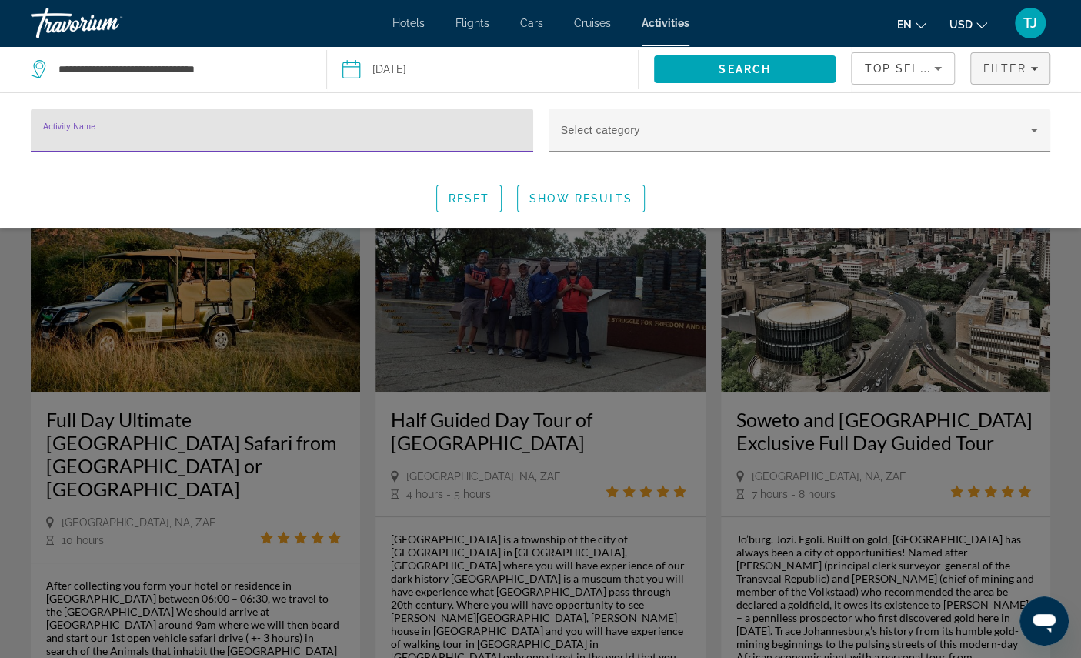
click at [423, 146] on input "Activity Name" at bounding box center [282, 137] width 478 height 18
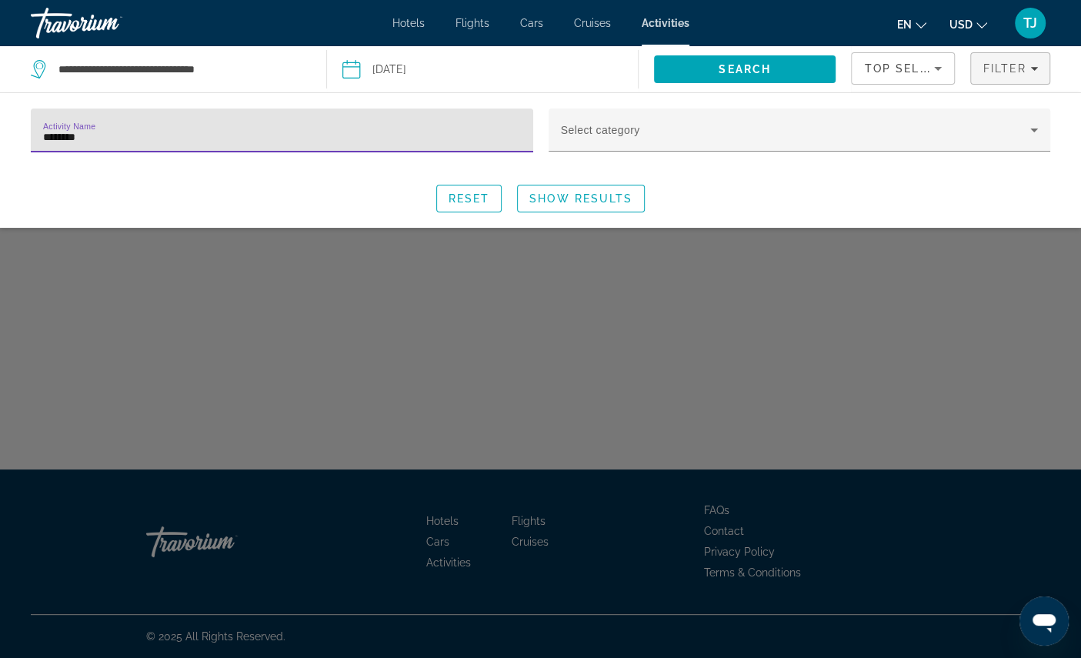
type input "*********"
click at [611, 205] on span "Show Results" at bounding box center [580, 198] width 103 height 12
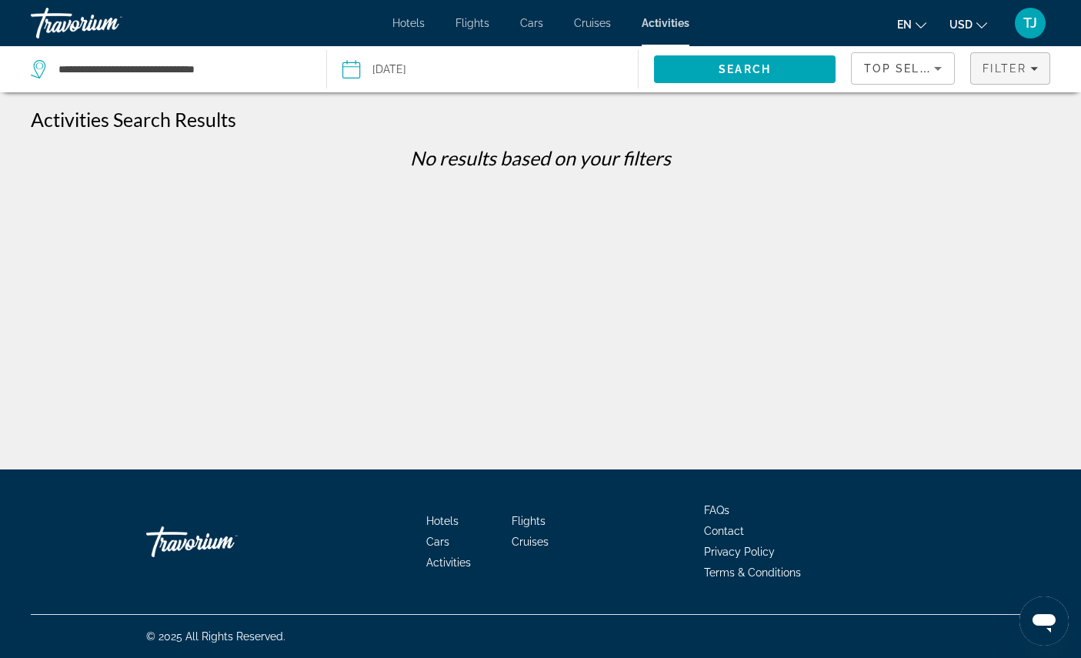
click at [1017, 75] on span "Filter" at bounding box center [1005, 68] width 44 height 12
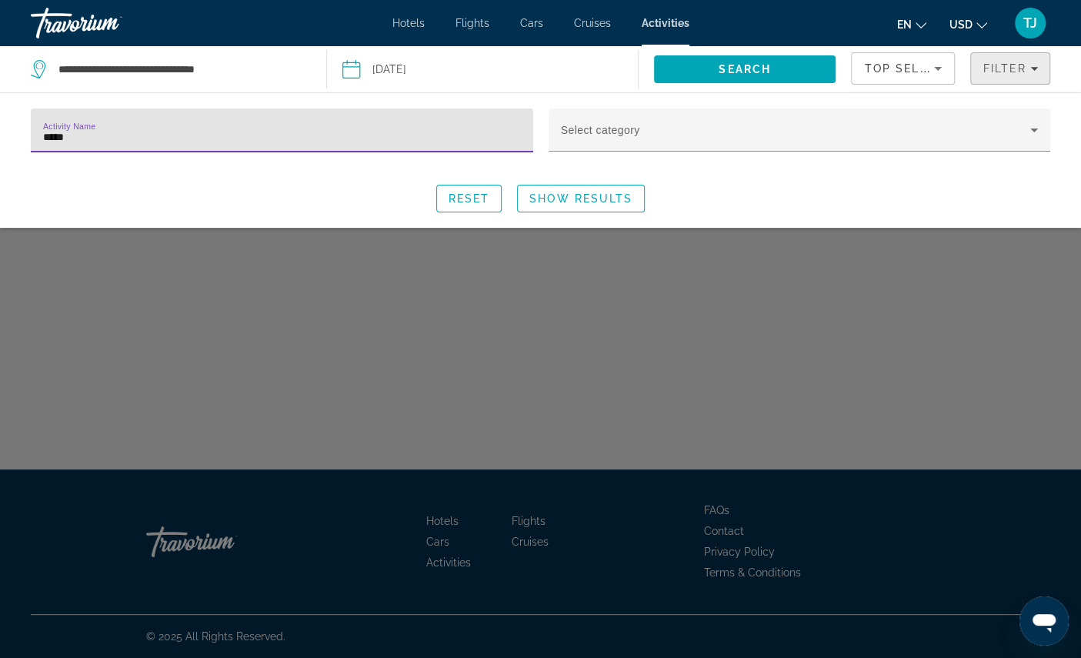
type input "******"
click at [599, 205] on span "Show Results" at bounding box center [580, 198] width 103 height 12
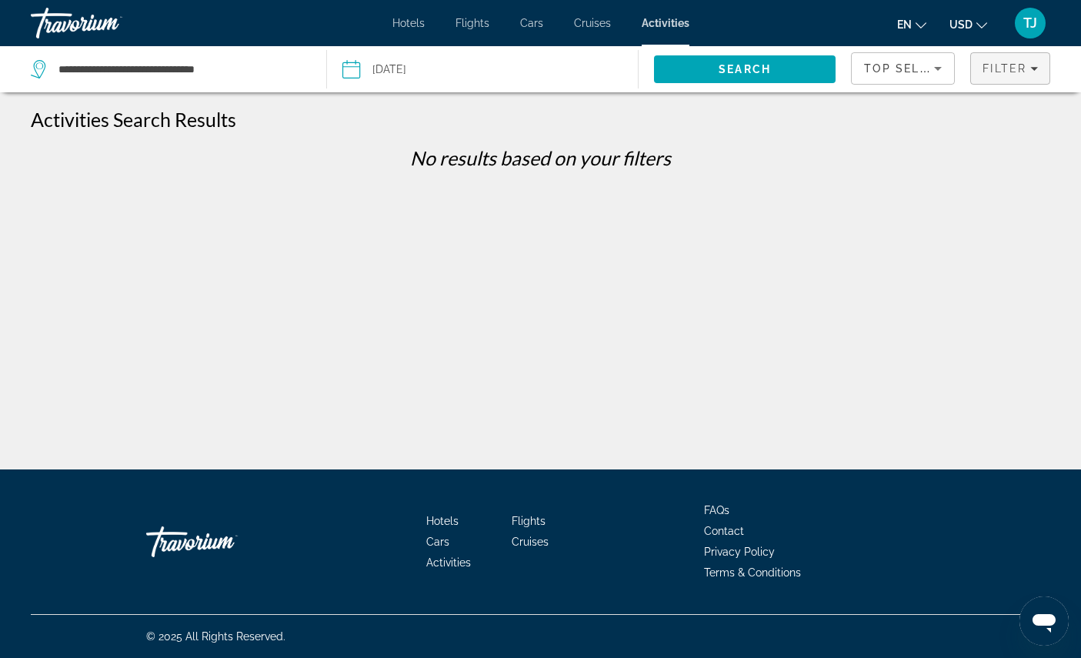
click at [1021, 70] on span "Filter" at bounding box center [1005, 68] width 44 height 12
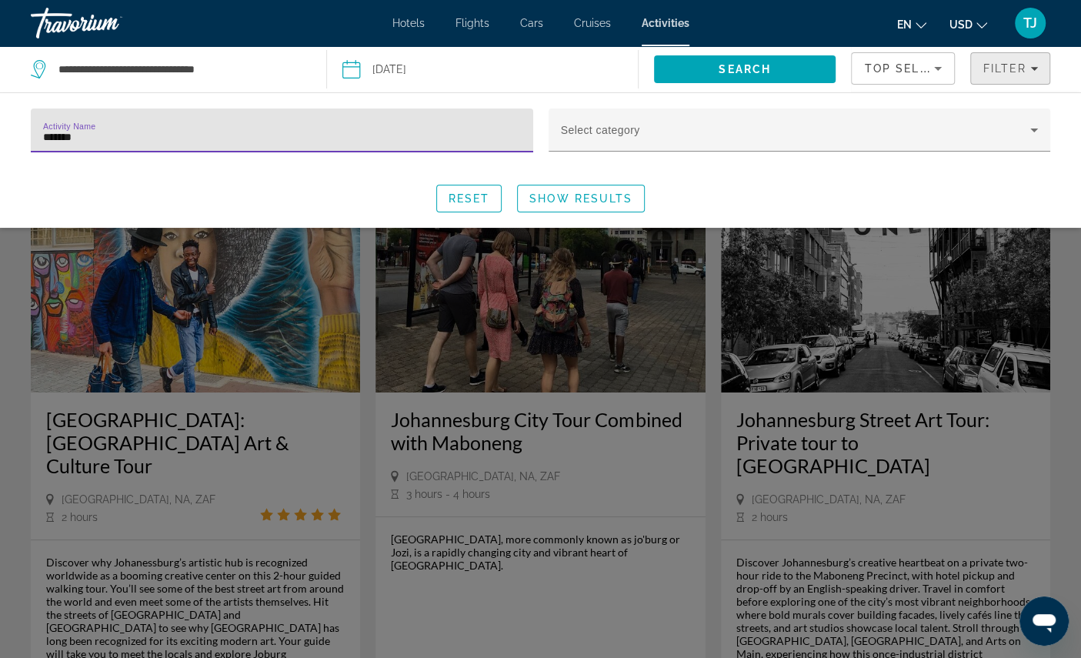
type input "********"
click at [603, 205] on span "Show Results" at bounding box center [580, 198] width 103 height 12
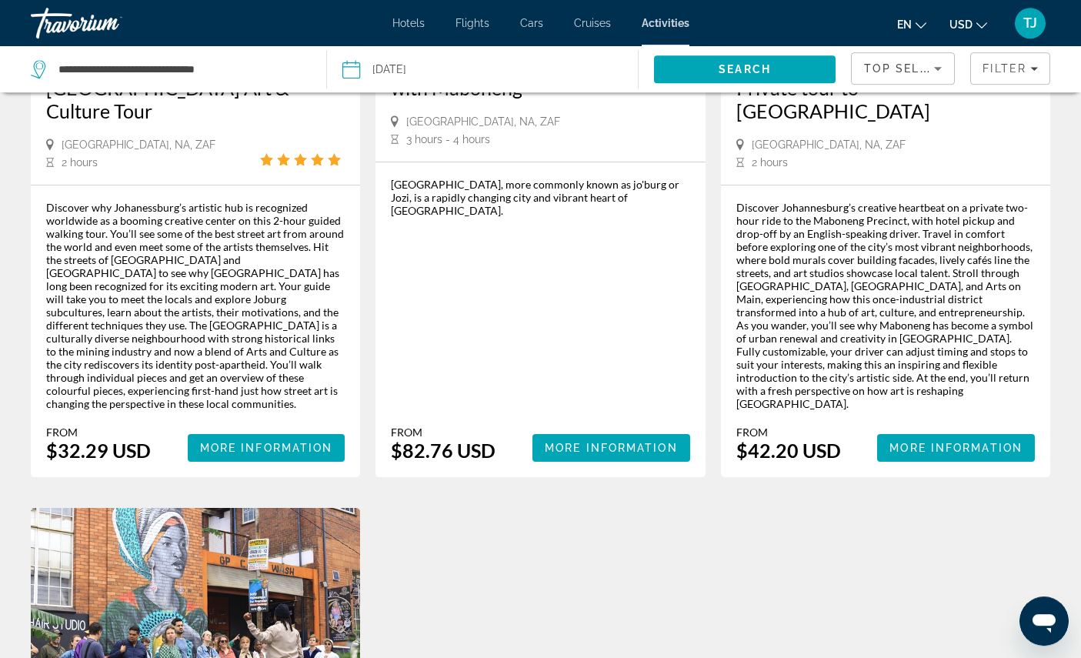
scroll to position [355, 0]
click at [304, 454] on span "More Information" at bounding box center [266, 448] width 133 height 12
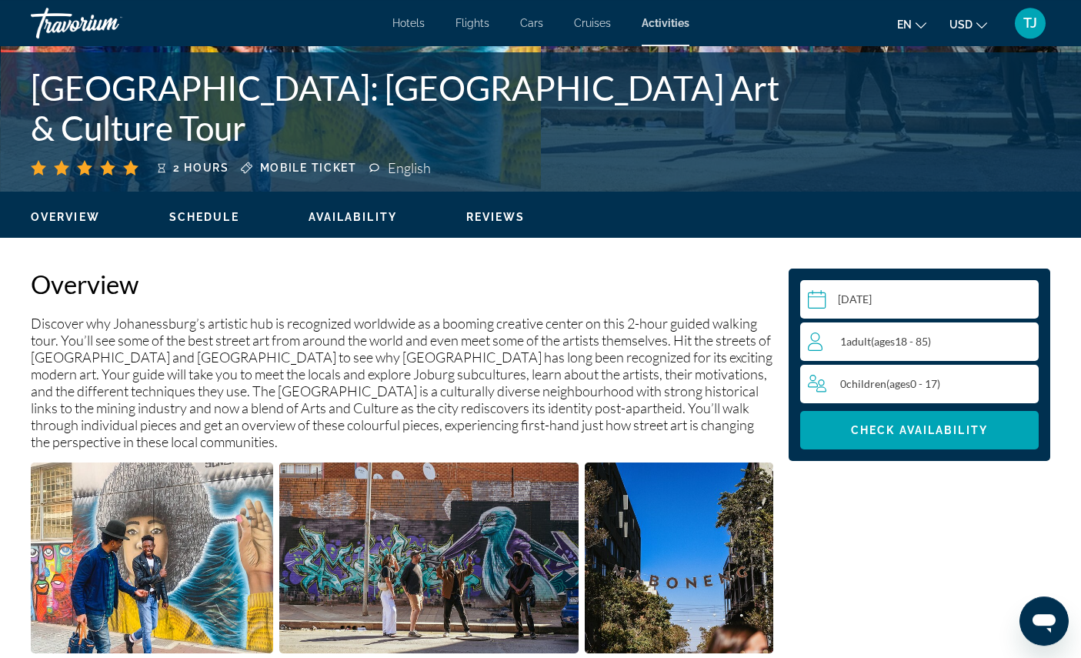
click at [978, 351] on div "1 Adult Adults ( ages [DEMOGRAPHIC_DATA])" at bounding box center [923, 341] width 230 height 18
click at [1024, 350] on icon "Increment adults" at bounding box center [1024, 341] width 14 height 18
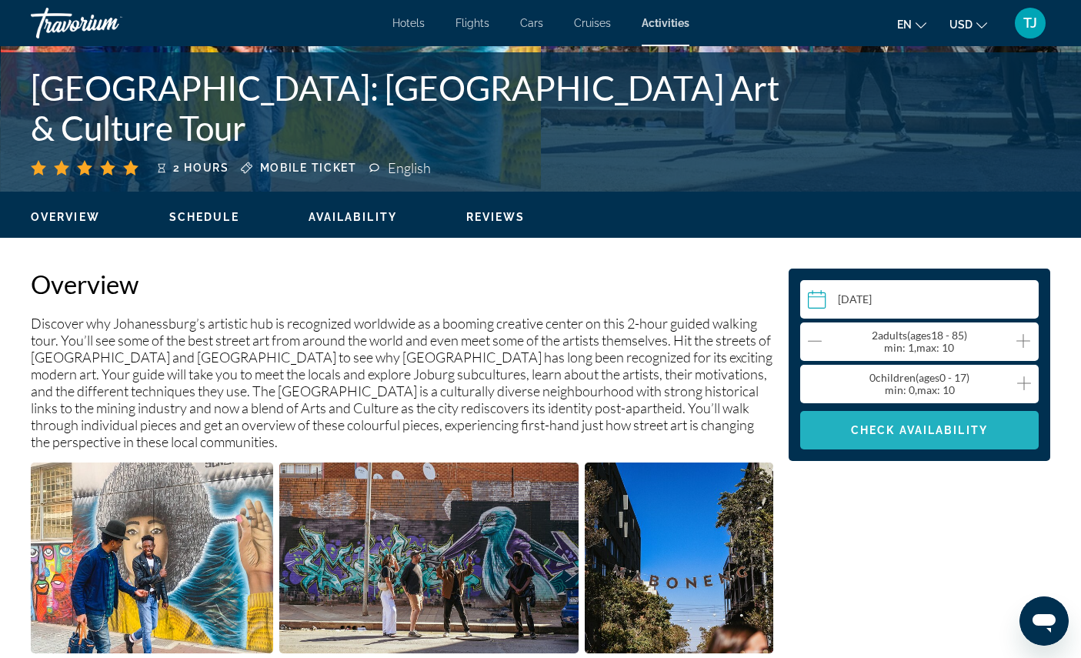
click at [930, 449] on span "Main content" at bounding box center [919, 430] width 239 height 37
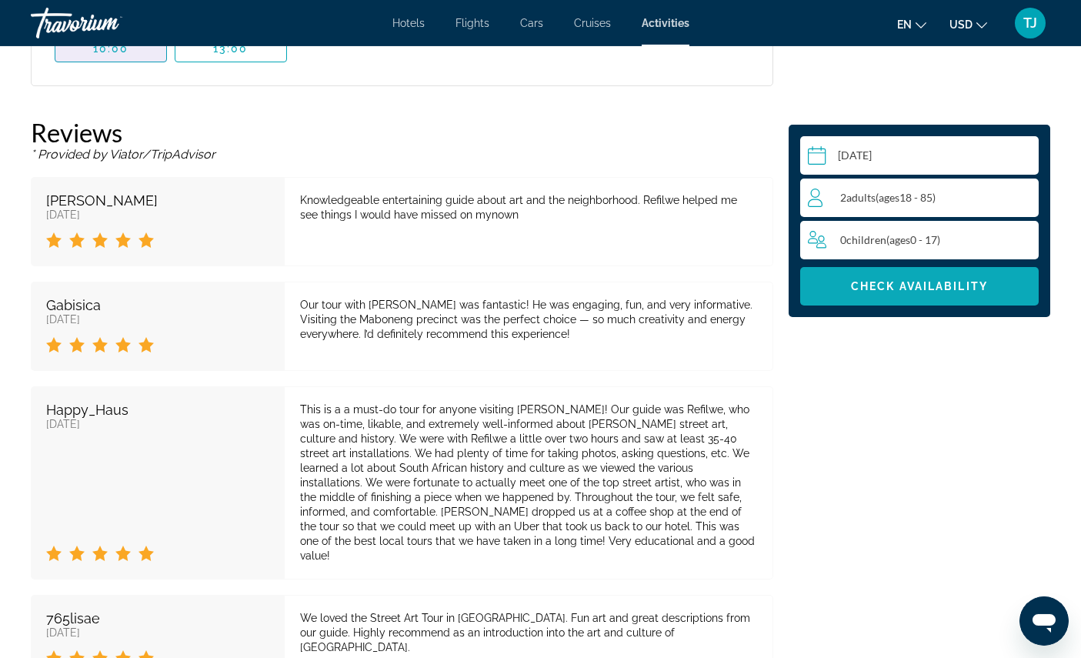
scroll to position [2649, 0]
click at [125, 54] on span "10:00" at bounding box center [111, 48] width 36 height 12
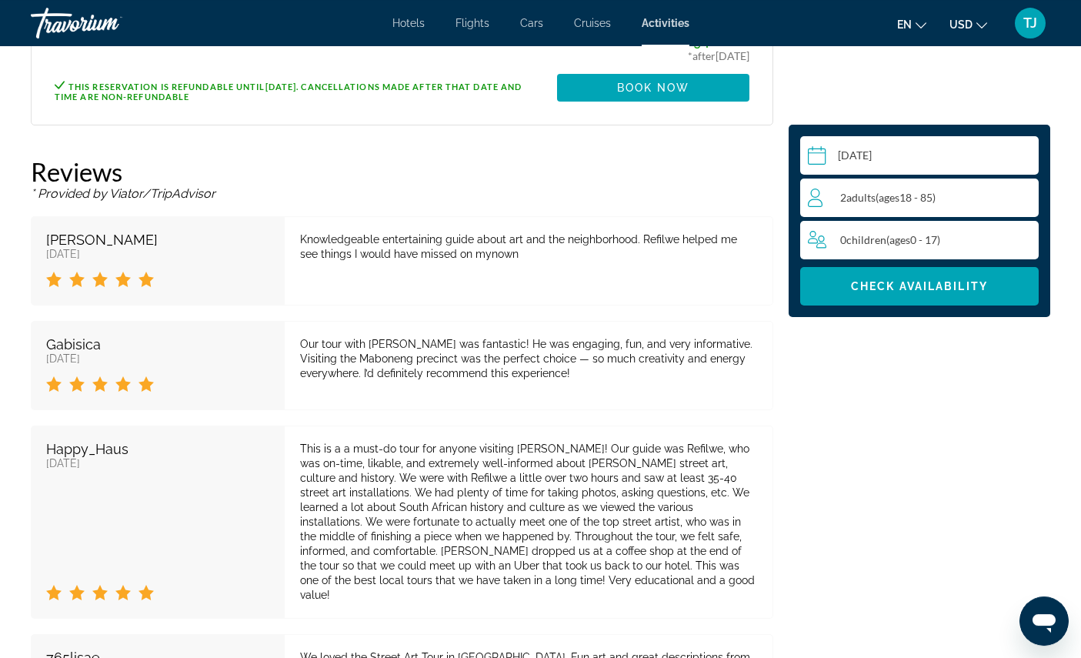
scroll to position [2703, 0]
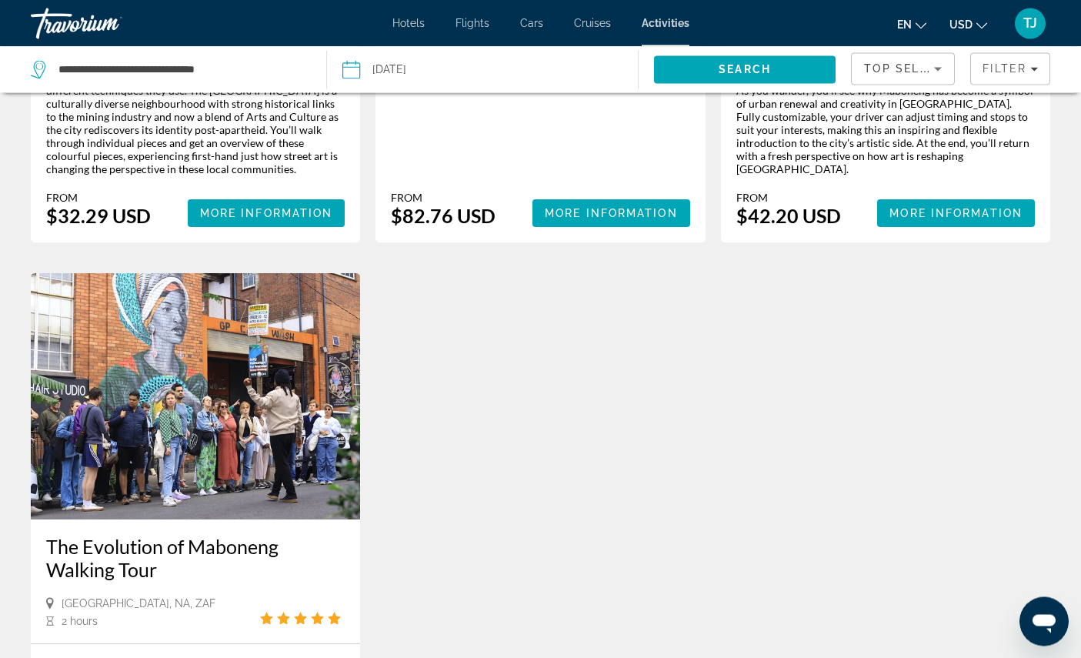
scroll to position [586, 0]
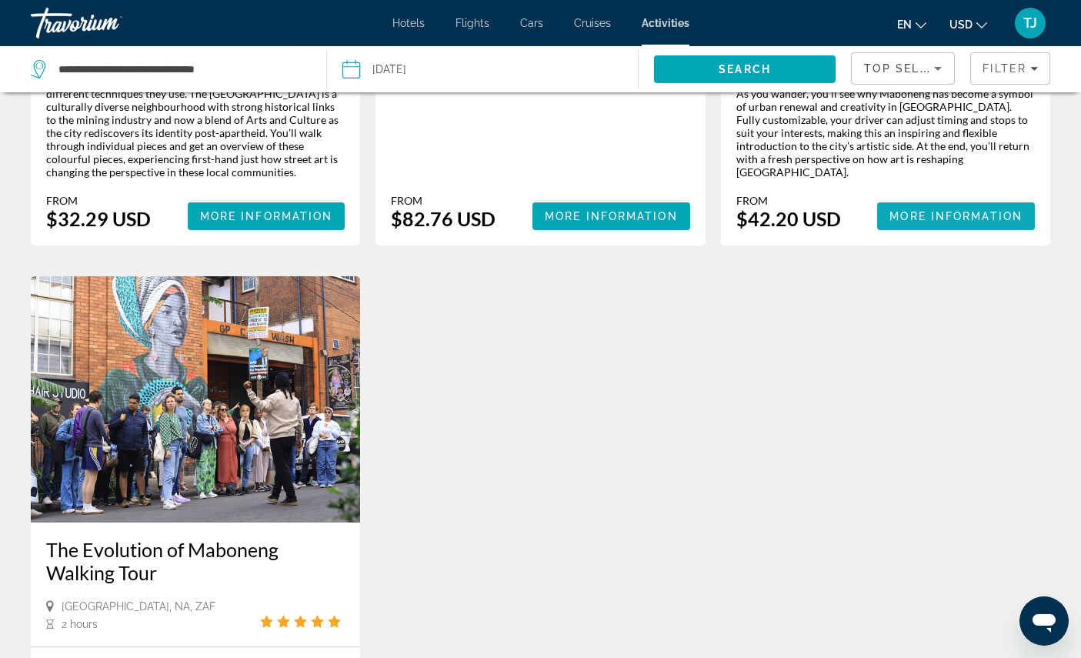
click at [977, 222] on span "More Information" at bounding box center [956, 216] width 133 height 12
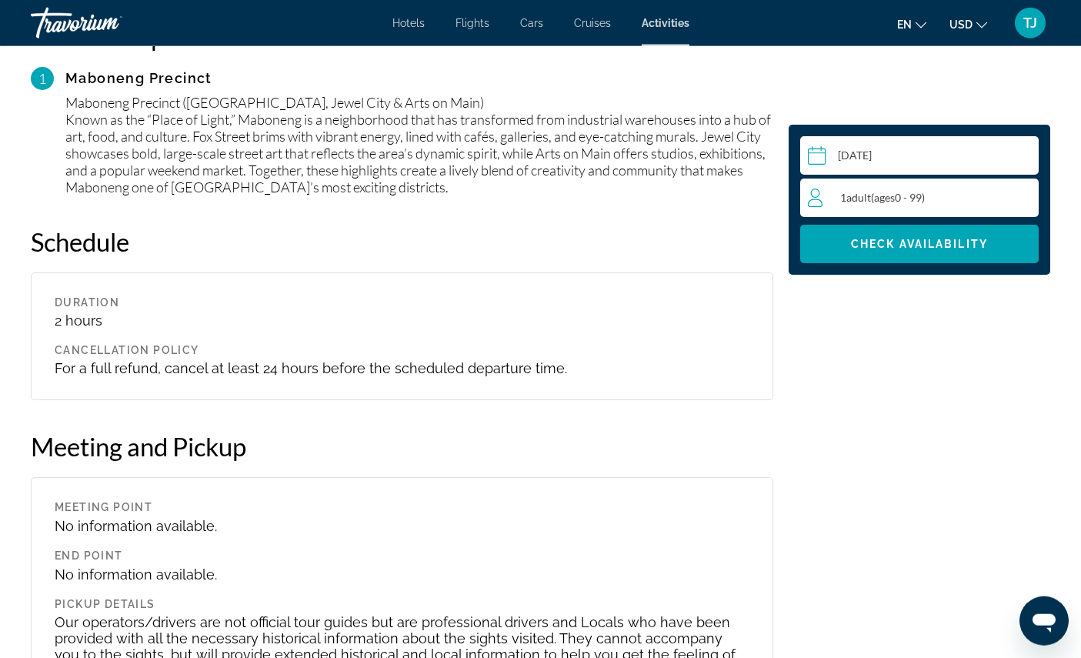
scroll to position [1744, 0]
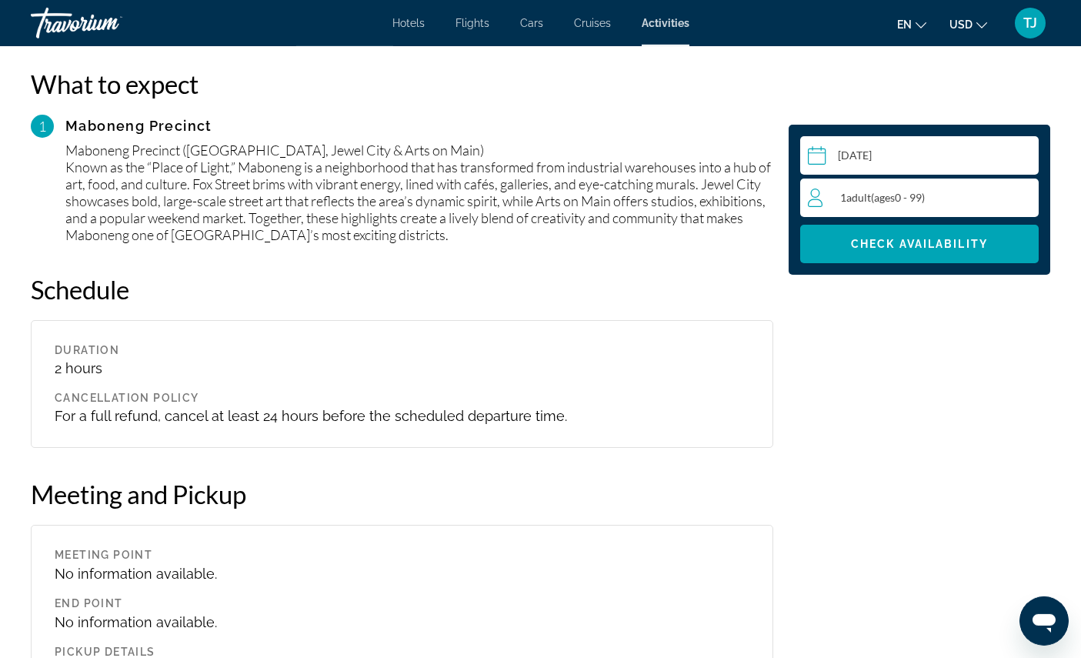
click at [974, 207] on div "1 Adult Adults ( ages [DEMOGRAPHIC_DATA])" at bounding box center [923, 198] width 230 height 18
click at [1017, 206] on icon "Increment adults" at bounding box center [1024, 197] width 14 height 18
click at [938, 250] on span "Check Availability" at bounding box center [919, 244] width 137 height 12
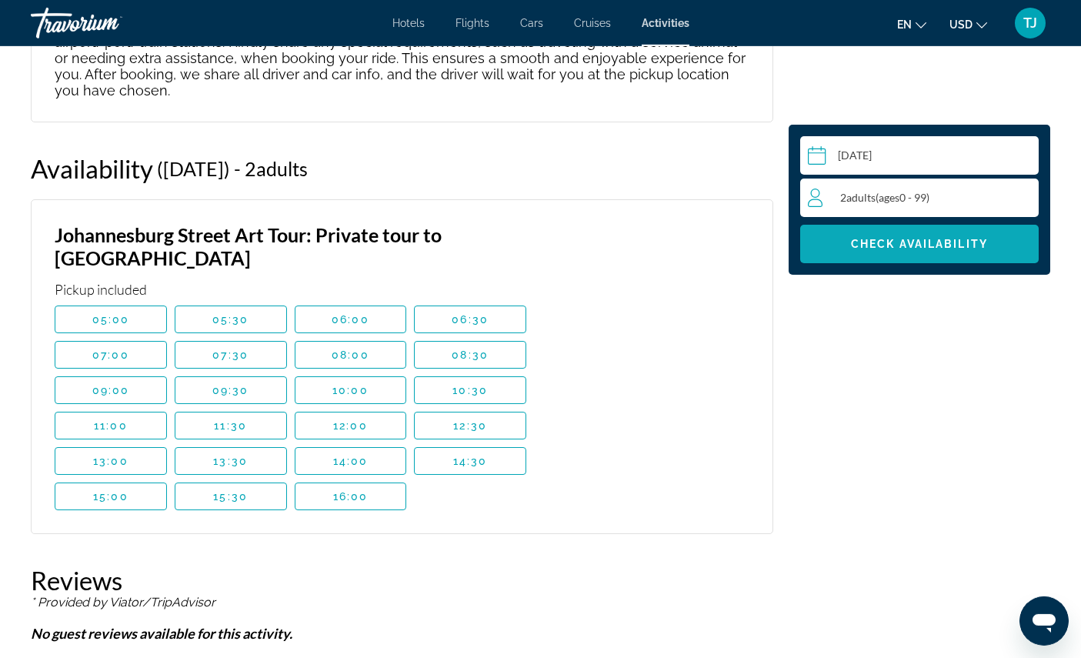
scroll to position [2390, 0]
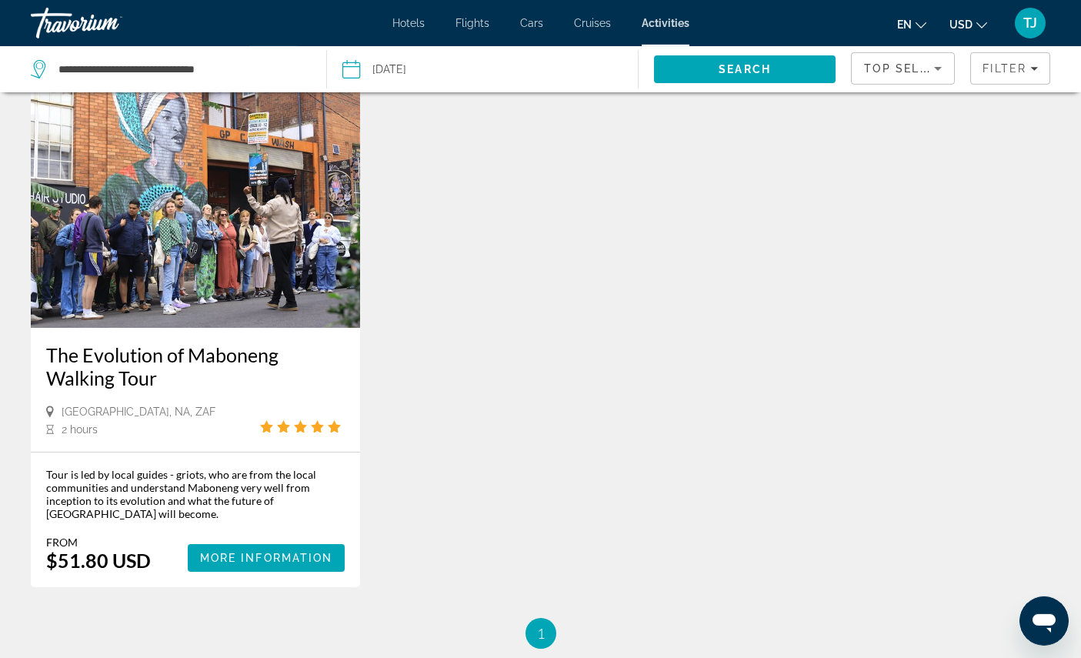
scroll to position [783, 0]
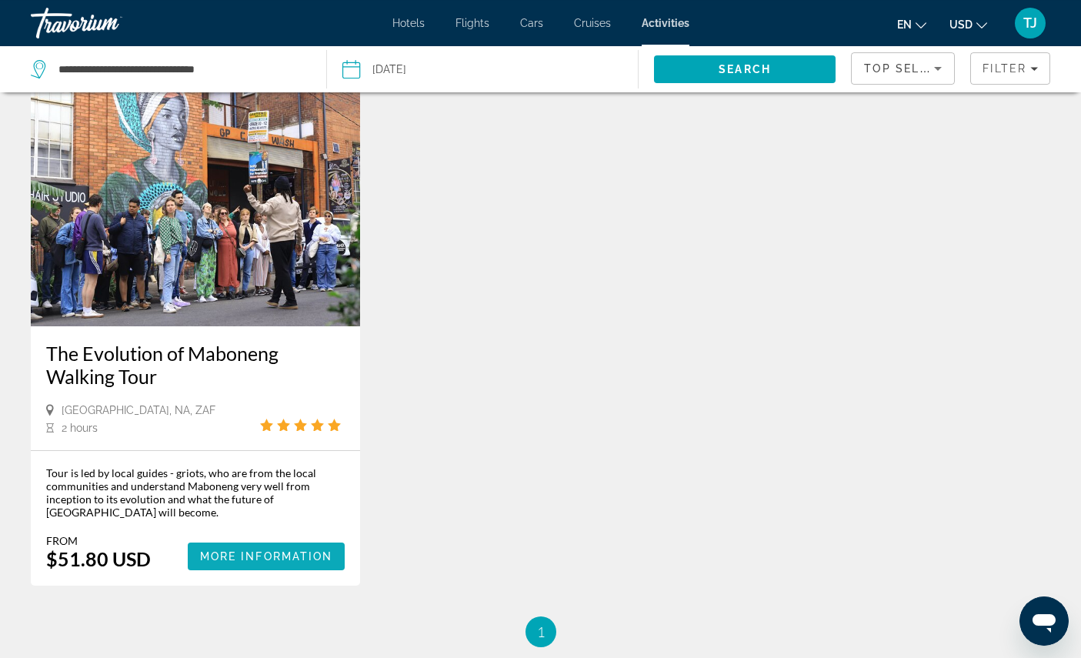
click at [301, 563] on span "More Information" at bounding box center [266, 556] width 133 height 12
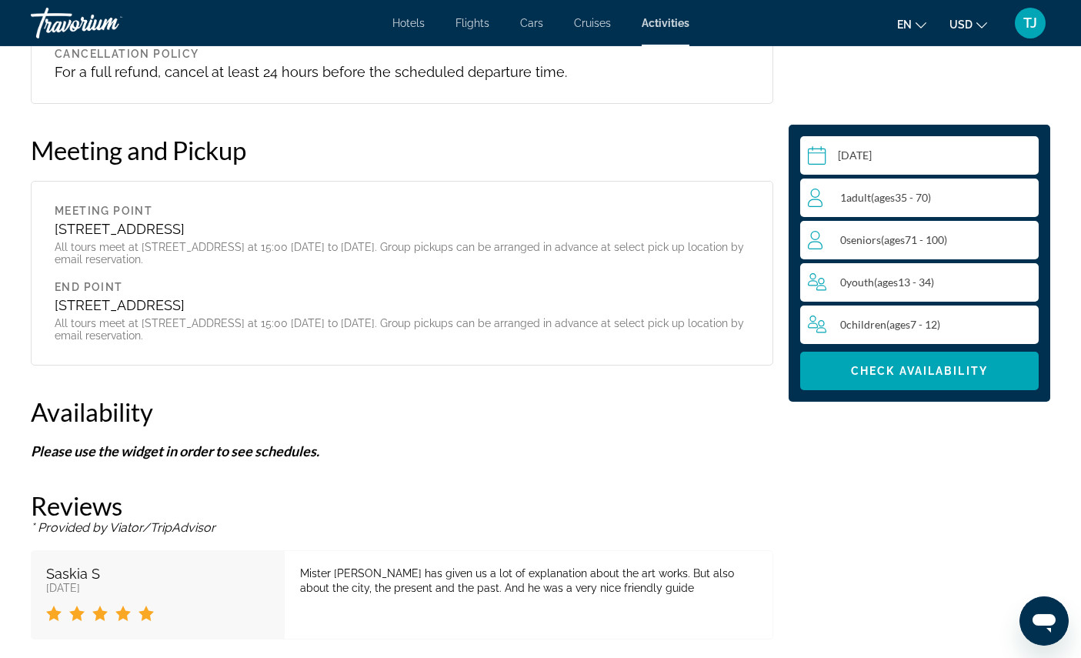
scroll to position [1592, 0]
